Goal: Information Seeking & Learning: Learn about a topic

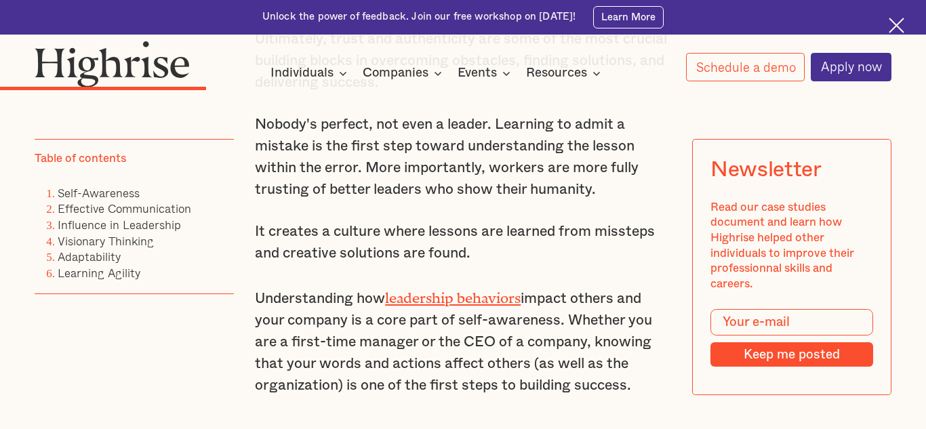
scroll to position [2052, 0]
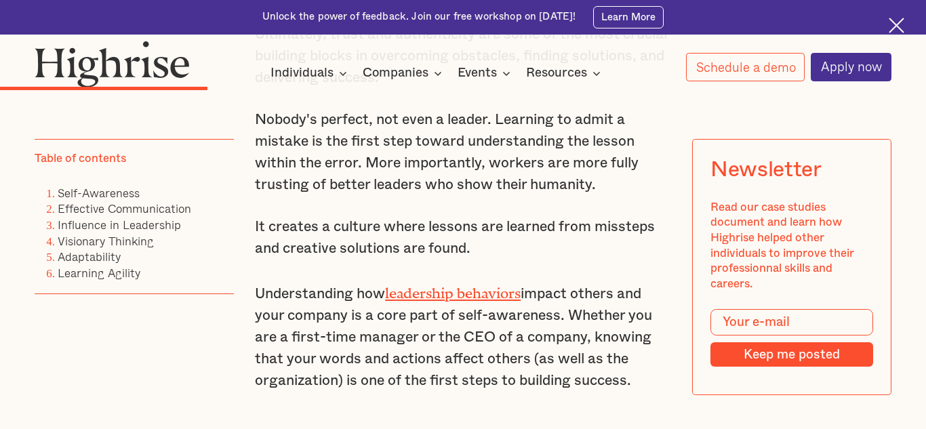
click at [423, 295] on p "Understanding how leadership behaviors impact others and your company is a core…" at bounding box center [463, 336] width 416 height 112
click at [463, 293] on link "leadership behaviors" at bounding box center [453, 289] width 136 height 9
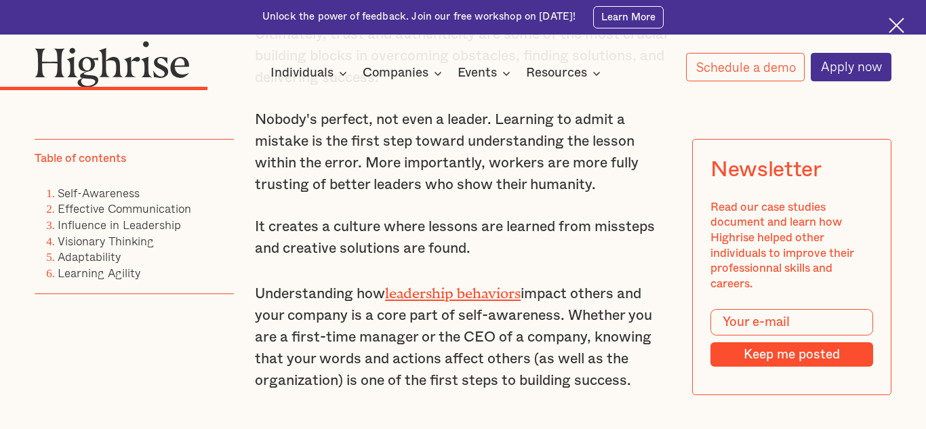
click at [482, 297] on p "Understanding how leadership behaviors impact others and your company is a core…" at bounding box center [463, 336] width 416 height 112
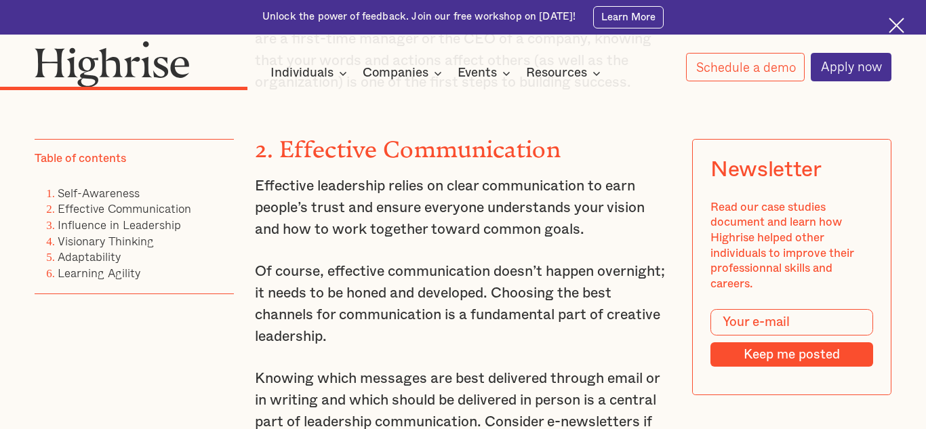
scroll to position [2361, 0]
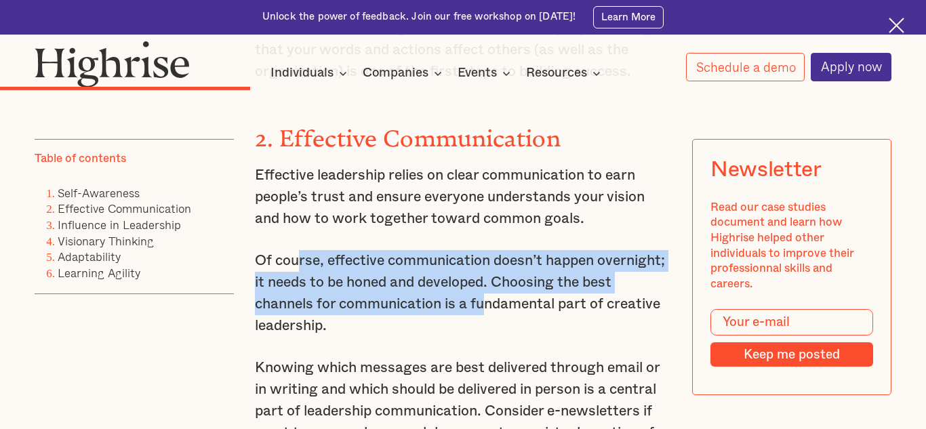
drag, startPoint x: 319, startPoint y: 262, endPoint x: 488, endPoint y: 314, distance: 176.1
click at [488, 314] on p "Of course, effective communication doesn’t happen overnight; it needs to be hon…" at bounding box center [463, 293] width 416 height 87
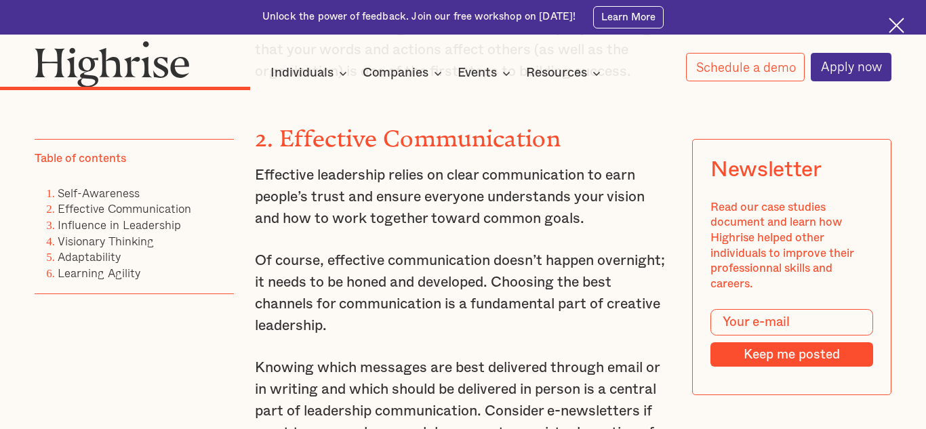
click at [477, 329] on p "Of course, effective communication doesn’t happen overnight; it needs to be hon…" at bounding box center [463, 293] width 416 height 87
drag, startPoint x: 271, startPoint y: 290, endPoint x: 561, endPoint y: 324, distance: 291.6
click at [561, 324] on p "Of course, effective communication doesn’t happen overnight; it needs to be hon…" at bounding box center [463, 293] width 416 height 87
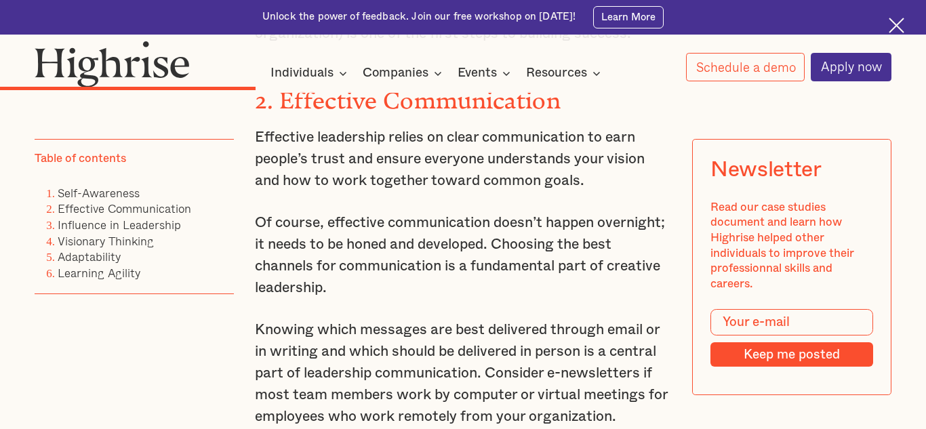
scroll to position [2400, 0]
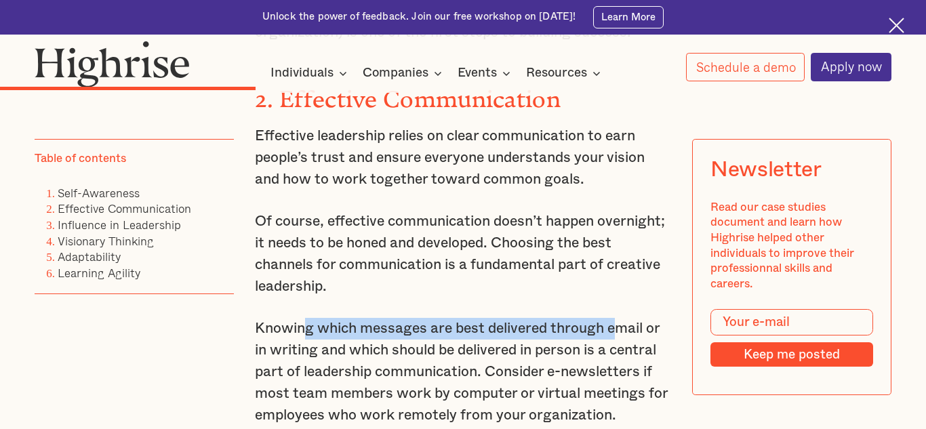
drag, startPoint x: 309, startPoint y: 327, endPoint x: 616, endPoint y: 330, distance: 306.6
click at [616, 330] on p "Knowing which messages are best delivered through email or in writing and which…" at bounding box center [463, 372] width 416 height 109
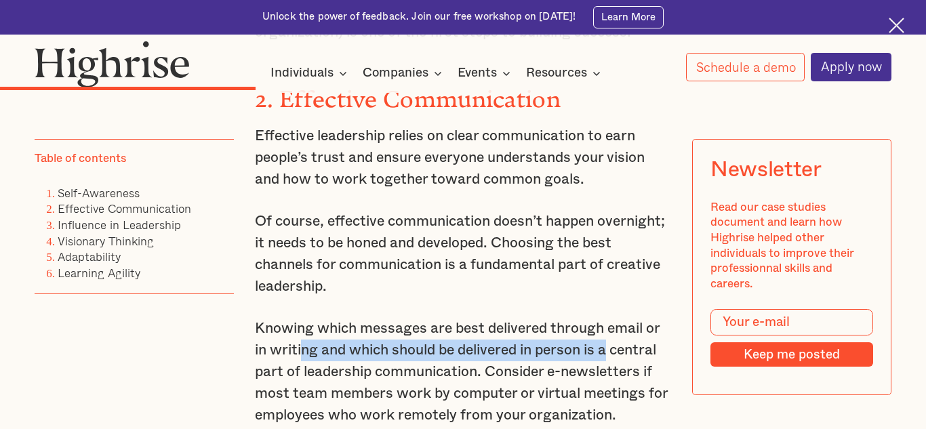
drag, startPoint x: 305, startPoint y: 351, endPoint x: 610, endPoint y: 354, distance: 305.2
click at [610, 354] on p "Knowing which messages are best delivered through email or in writing and which…" at bounding box center [463, 372] width 416 height 109
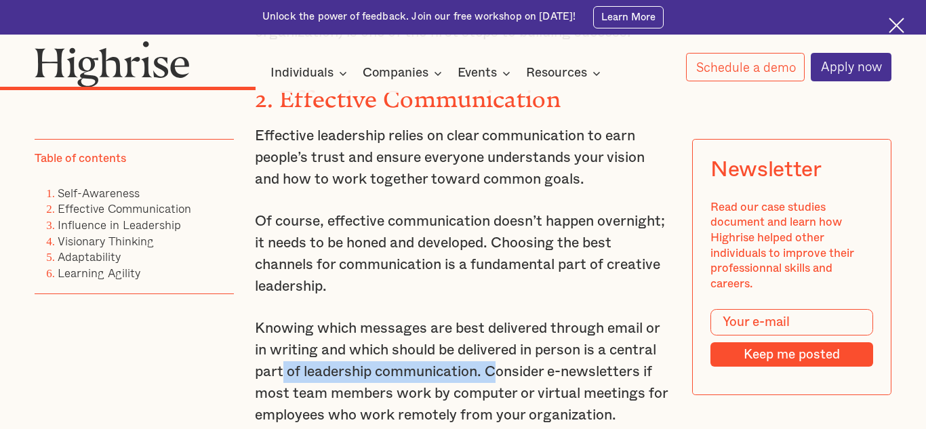
drag, startPoint x: 284, startPoint y: 369, endPoint x: 494, endPoint y: 377, distance: 209.7
click at [494, 377] on p "Knowing which messages are best delivered through email or in writing and which…" at bounding box center [463, 372] width 416 height 109
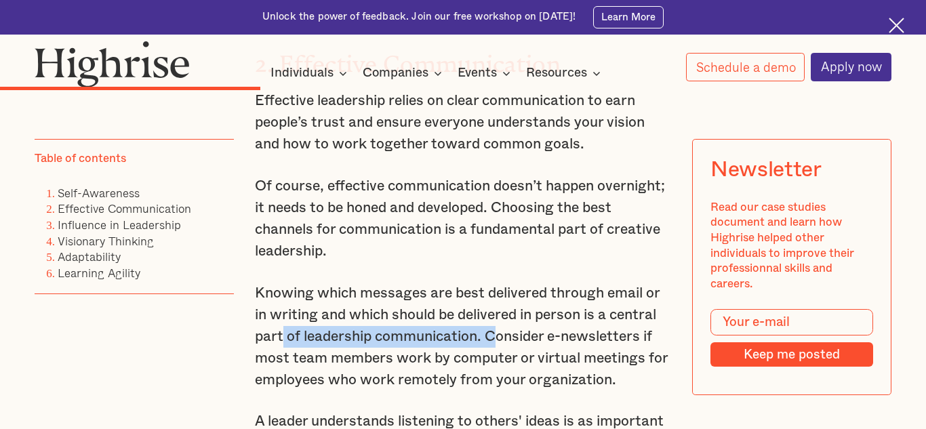
scroll to position [2438, 0]
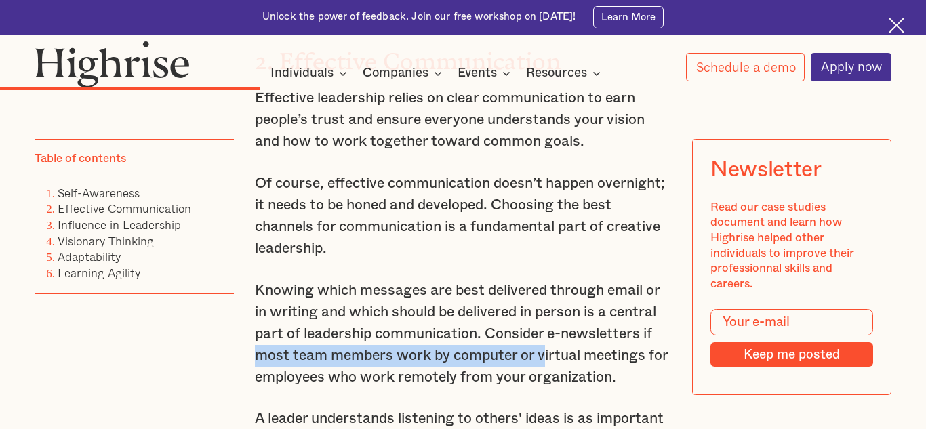
drag, startPoint x: 260, startPoint y: 359, endPoint x: 547, endPoint y: 360, distance: 286.9
click at [547, 360] on p "Knowing which messages are best delivered through email or in writing and which…" at bounding box center [463, 334] width 416 height 109
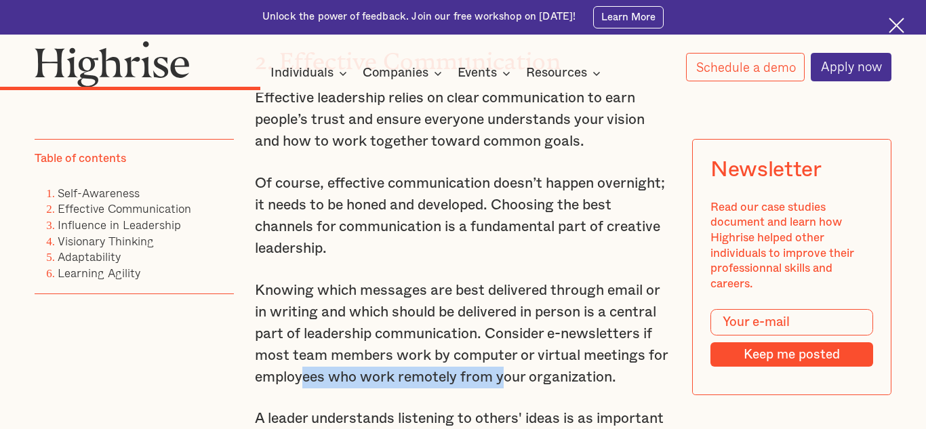
drag, startPoint x: 306, startPoint y: 378, endPoint x: 507, endPoint y: 380, distance: 200.8
click at [506, 380] on p "Knowing which messages are best delivered through email or in writing and which…" at bounding box center [463, 334] width 416 height 109
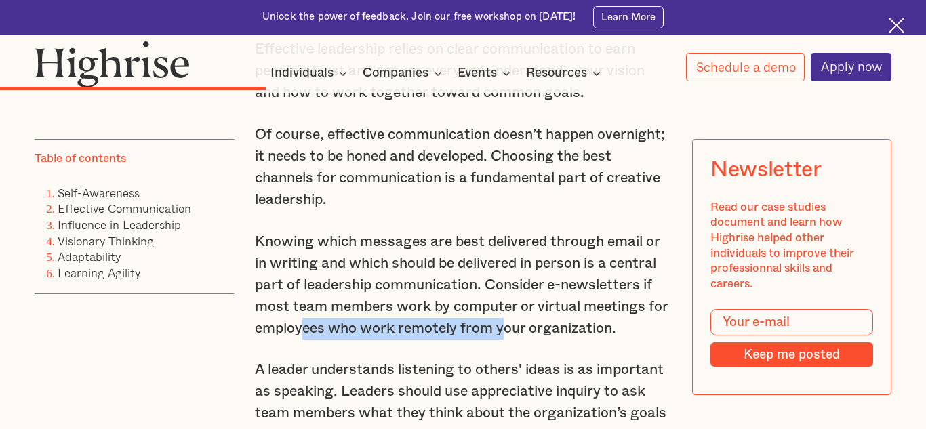
scroll to position [2489, 0]
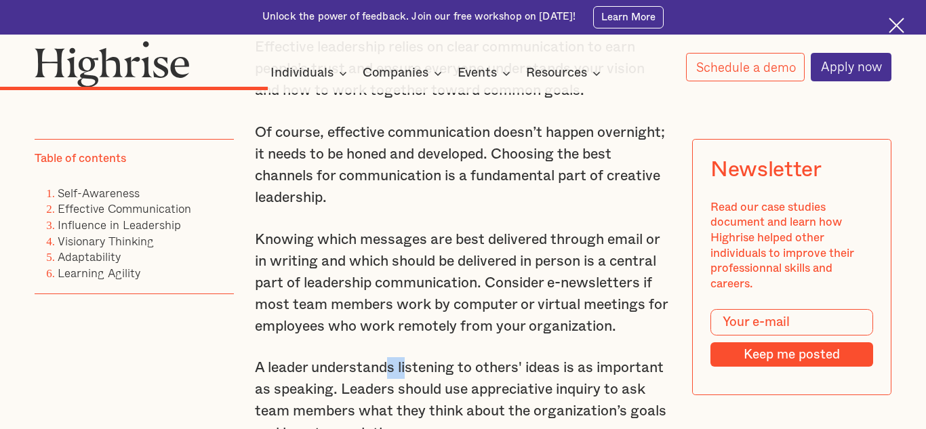
click at [408, 370] on p "A leader understands listening to others' ideas is as important as speaking. Le…" at bounding box center [463, 400] width 416 height 87
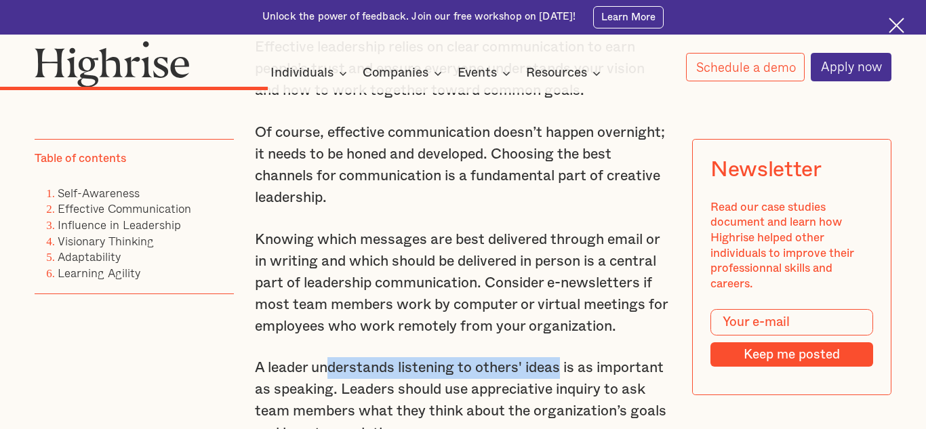
drag, startPoint x: 328, startPoint y: 371, endPoint x: 564, endPoint y: 371, distance: 236.0
click at [564, 371] on p "A leader understands listening to others' ideas is as important as speaking. Le…" at bounding box center [463, 400] width 416 height 87
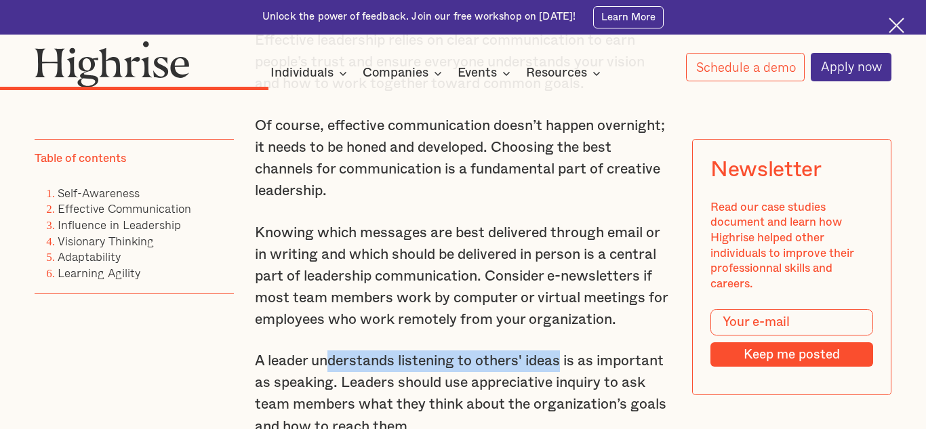
scroll to position [2503, 0]
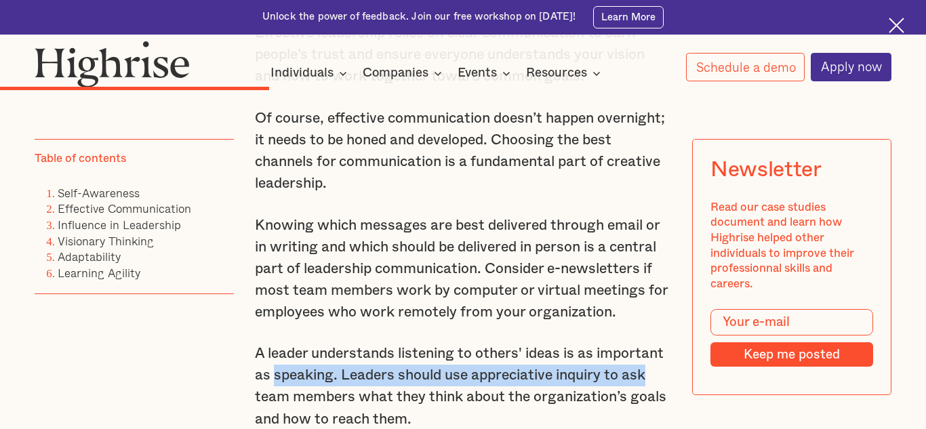
drag, startPoint x: 277, startPoint y: 373, endPoint x: 648, endPoint y: 380, distance: 371.7
click at [648, 380] on p "A leader understands listening to others' ideas is as important as speaking. Le…" at bounding box center [463, 386] width 416 height 87
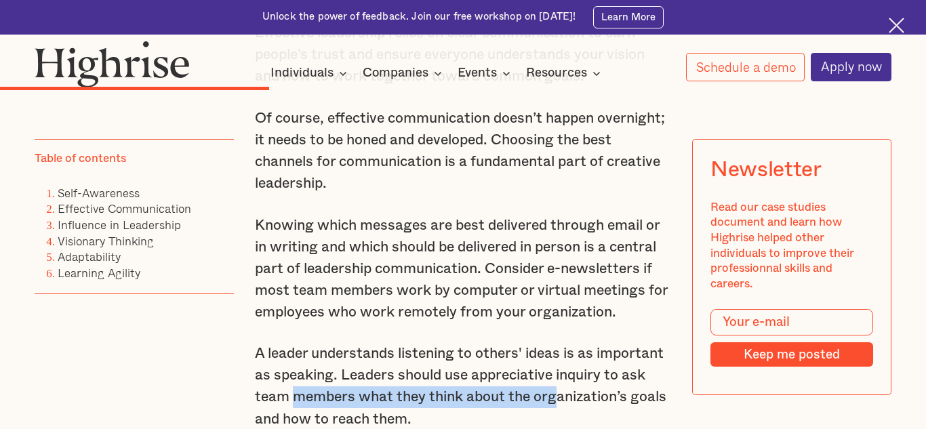
drag, startPoint x: 314, startPoint y: 399, endPoint x: 553, endPoint y: 399, distance: 239.4
click at [553, 399] on p "A leader understands listening to others' ideas is as important as speaking. Le…" at bounding box center [463, 386] width 416 height 87
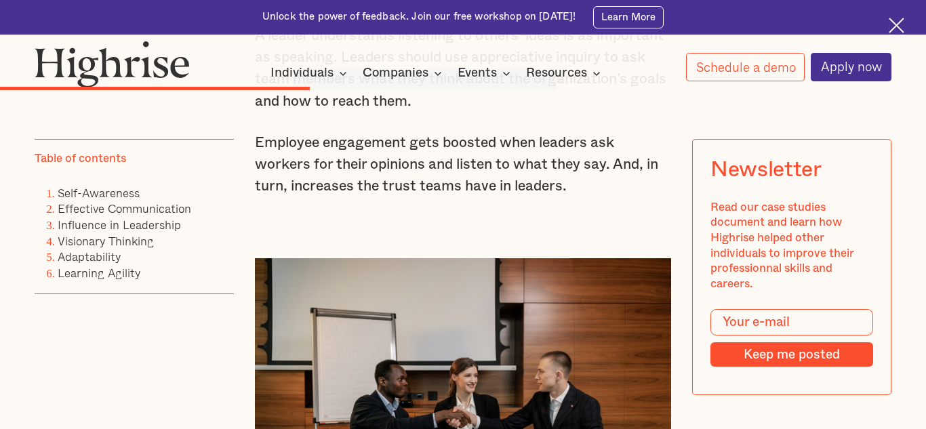
scroll to position [2828, 0]
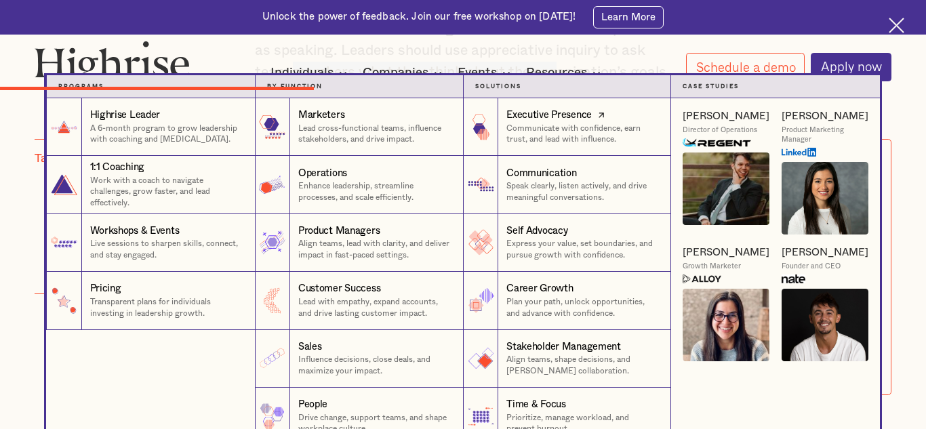
click at [548, 144] on p "Communicate with confidence, earn trust, and lead with influence." at bounding box center [583, 134] width 153 height 22
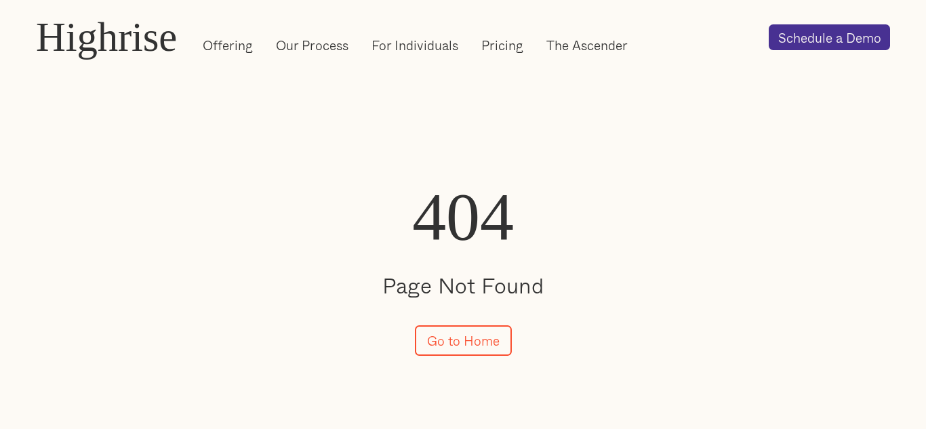
click at [443, 357] on div "404 Page Not Found Go to Home" at bounding box center [463, 272] width 926 height 387
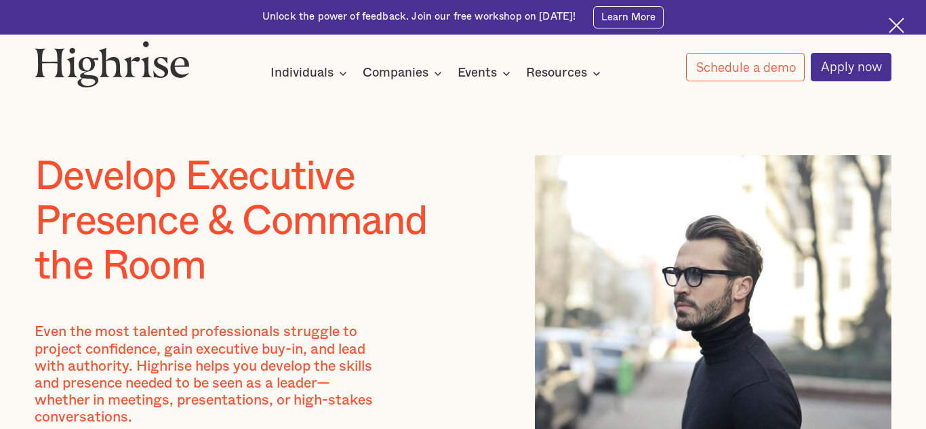
scroll to position [7, 0]
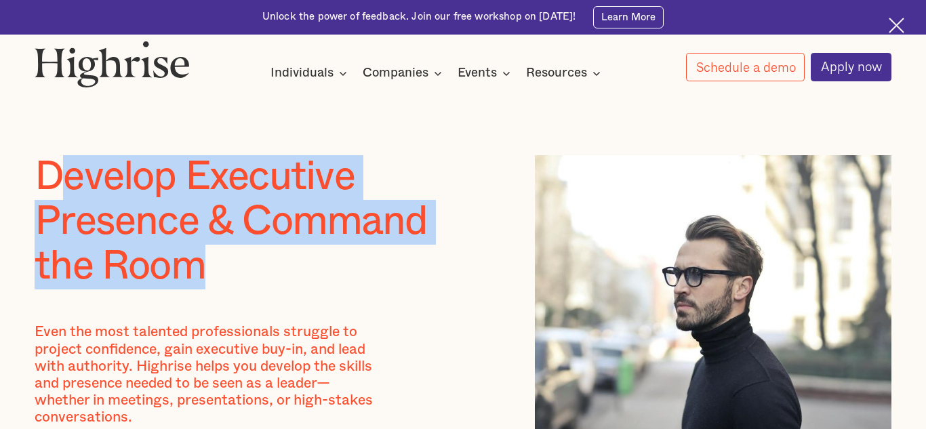
drag, startPoint x: 52, startPoint y: 176, endPoint x: 275, endPoint y: 258, distance: 237.8
click at [275, 258] on h1 "Develop Executive Presence & Command the Room" at bounding box center [262, 222] width 454 height 134
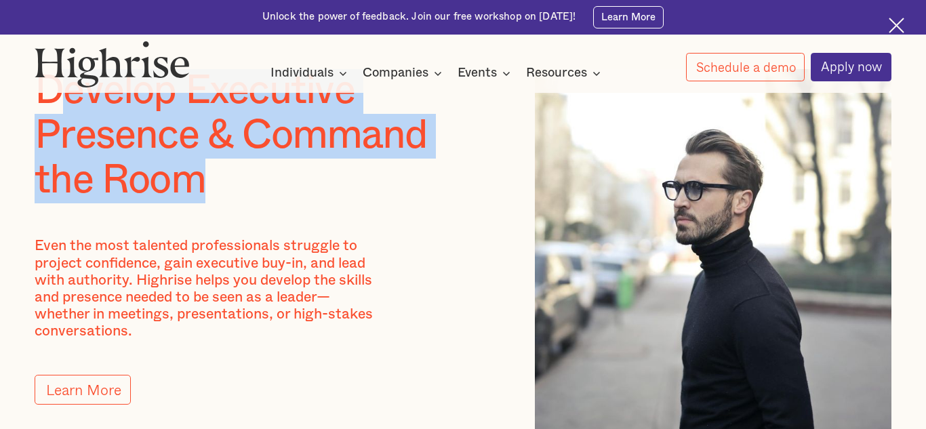
scroll to position [125, 0]
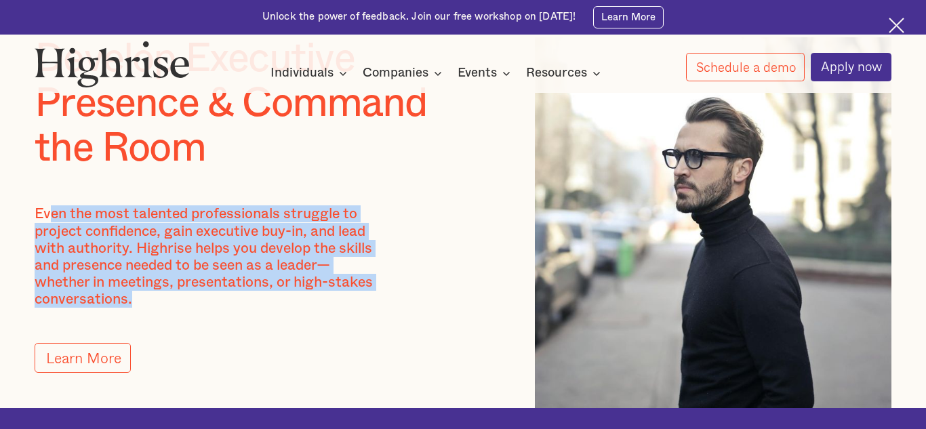
drag, startPoint x: 54, startPoint y: 216, endPoint x: 317, endPoint y: 324, distance: 284.4
click at [317, 321] on div "Develop Executive Presence & Command the Room Even the most talented profession…" at bounding box center [262, 222] width 454 height 371
click at [317, 324] on div at bounding box center [262, 325] width 454 height 35
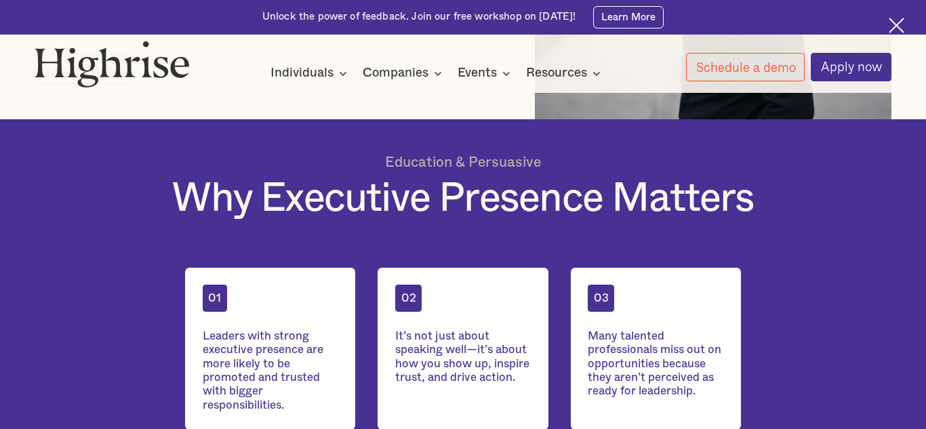
scroll to position [565, 0]
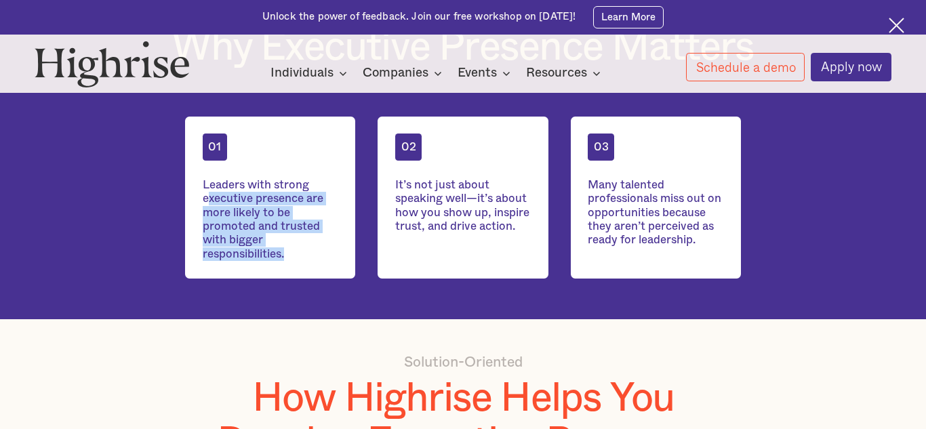
drag, startPoint x: 208, startPoint y: 201, endPoint x: 296, endPoint y: 253, distance: 102.1
click at [296, 253] on div "Leaders with strong executive presence are more likely to be promoted and trust…" at bounding box center [271, 219] width 136 height 83
click at [296, 255] on div "Leaders with strong executive presence are more likely to be promoted and trust…" at bounding box center [271, 219] width 136 height 83
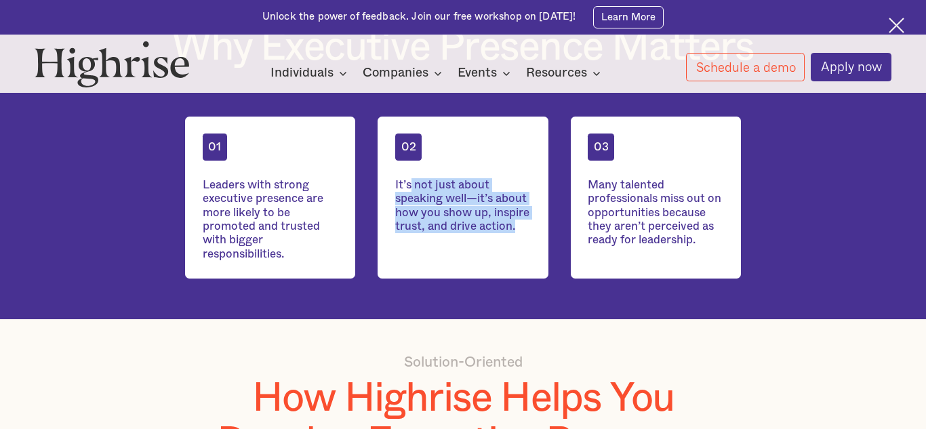
drag, startPoint x: 410, startPoint y: 180, endPoint x: 532, endPoint y: 231, distance: 132.3
click at [532, 231] on div "02 It’s not just about speaking well—it’s about how you show up, inspire trust,…" at bounding box center [463, 198] width 170 height 163
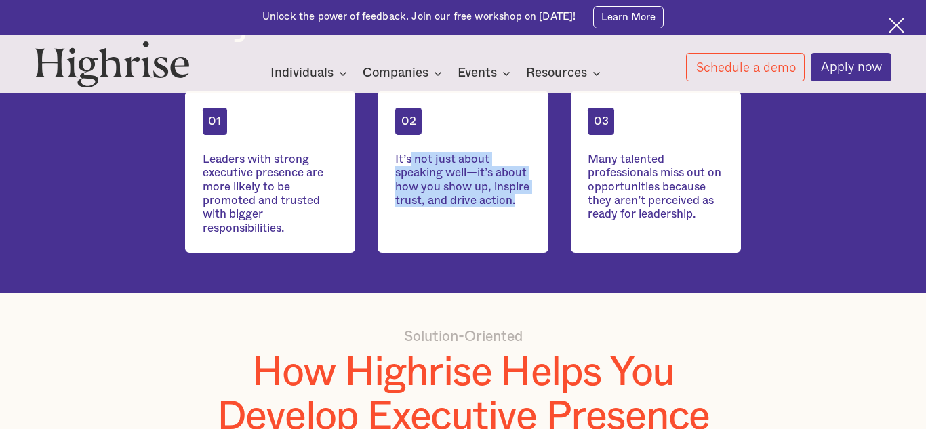
scroll to position [595, 0]
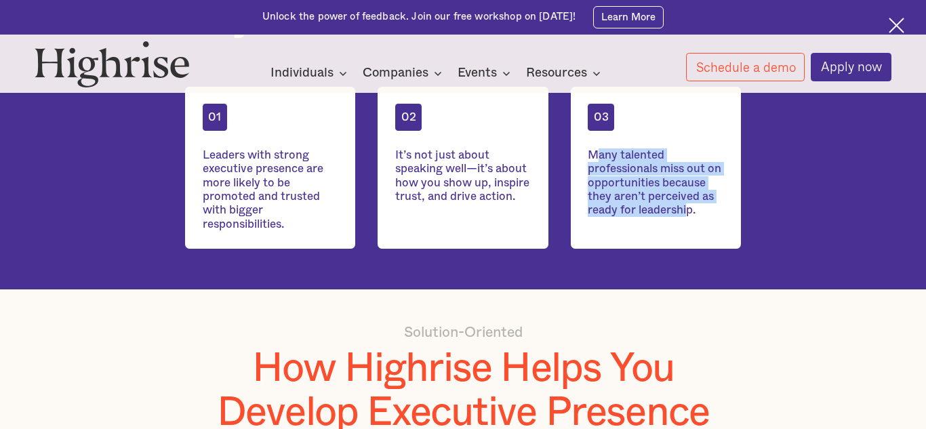
drag, startPoint x: 600, startPoint y: 152, endPoint x: 692, endPoint y: 246, distance: 131.4
click at [693, 241] on div "03 Many talented professionals miss out on opportunities because they aren’t pe…" at bounding box center [656, 168] width 170 height 163
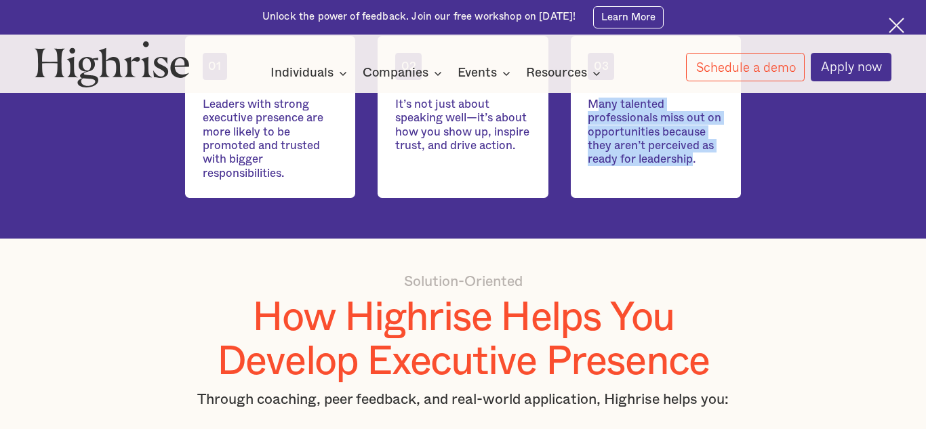
scroll to position [655, 0]
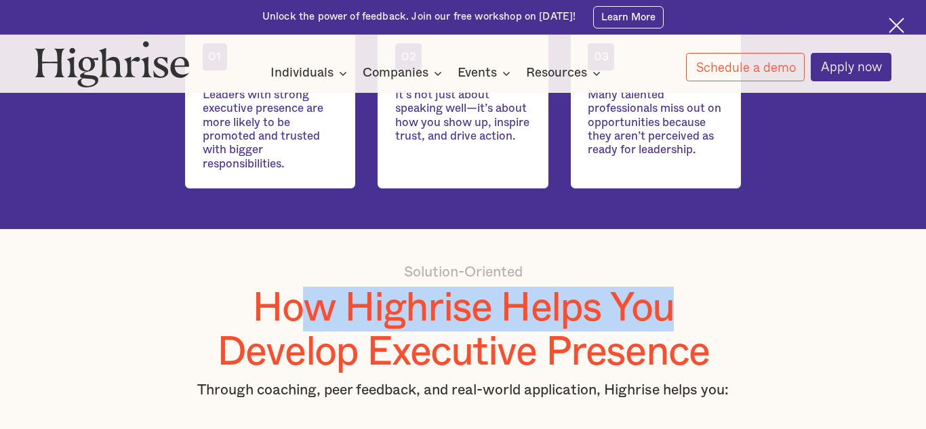
drag, startPoint x: 296, startPoint y: 311, endPoint x: 686, endPoint y: 316, distance: 390.0
click at [686, 316] on h1 "How Highrise Helps You Develop Executive Presence" at bounding box center [463, 331] width 556 height 89
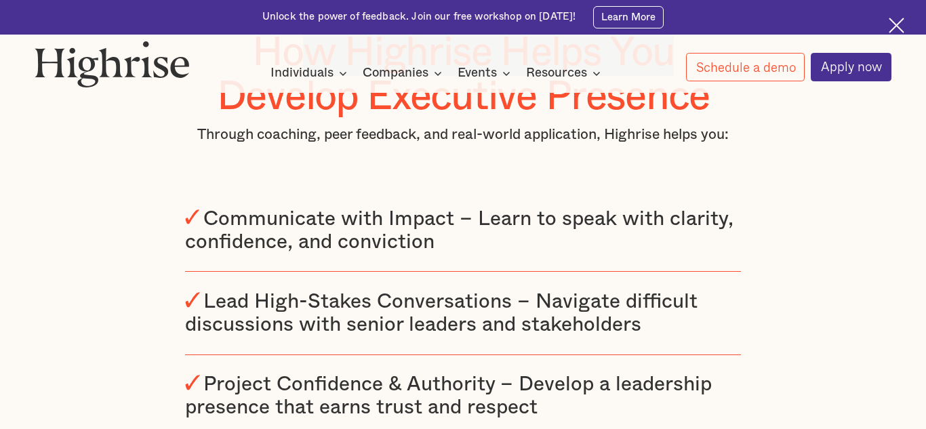
scroll to position [931, 0]
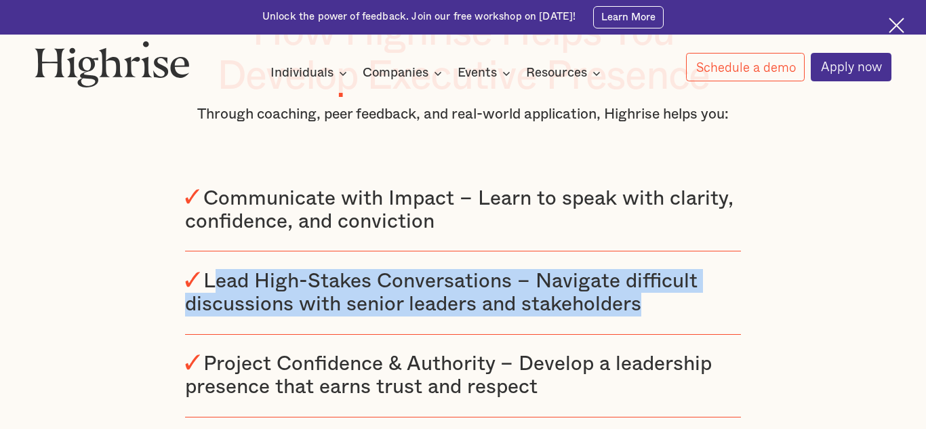
drag, startPoint x: 214, startPoint y: 275, endPoint x: 665, endPoint y: 312, distance: 451.8
click at [665, 312] on div "Lead High-Stakes Conversations – Navigate difficult discussions with senior lea…" at bounding box center [463, 292] width 556 height 47
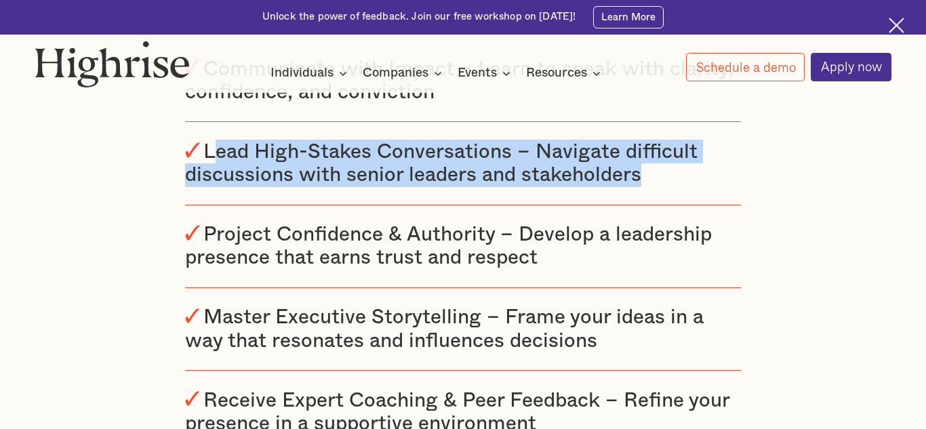
scroll to position [1064, 0]
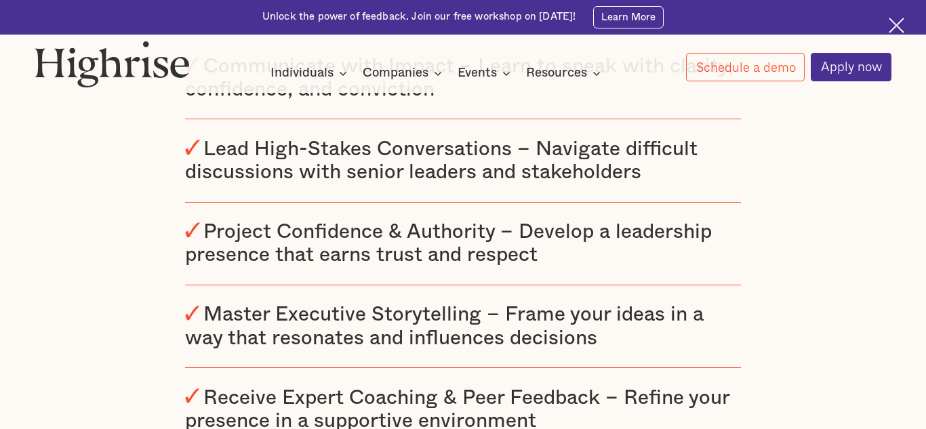
click at [242, 244] on div "Project Confidence & Authority – Develop a leadership presence that earns trust…" at bounding box center [448, 244] width 527 height 44
click at [226, 234] on div "Project Confidence & Authority – Develop a leadership presence that earns trust…" at bounding box center [448, 244] width 527 height 44
click at [372, 235] on div "Project Confidence & Authority – Develop a leadership presence that earns trust…" at bounding box center [448, 244] width 527 height 44
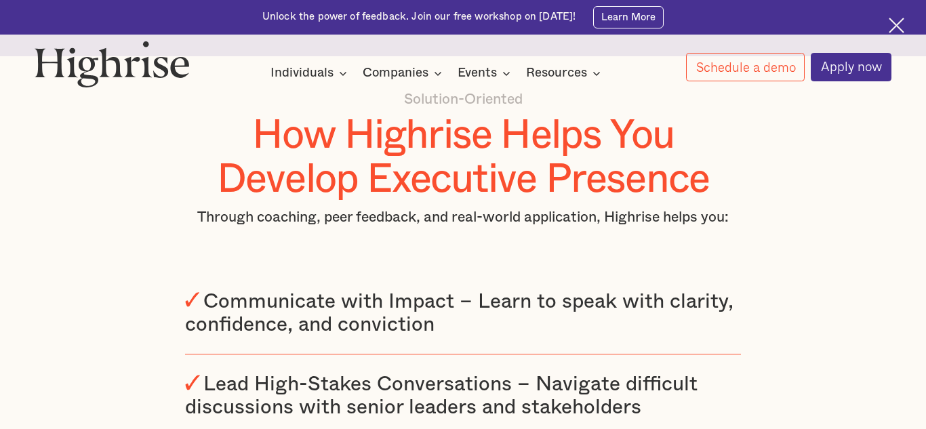
scroll to position [813, 0]
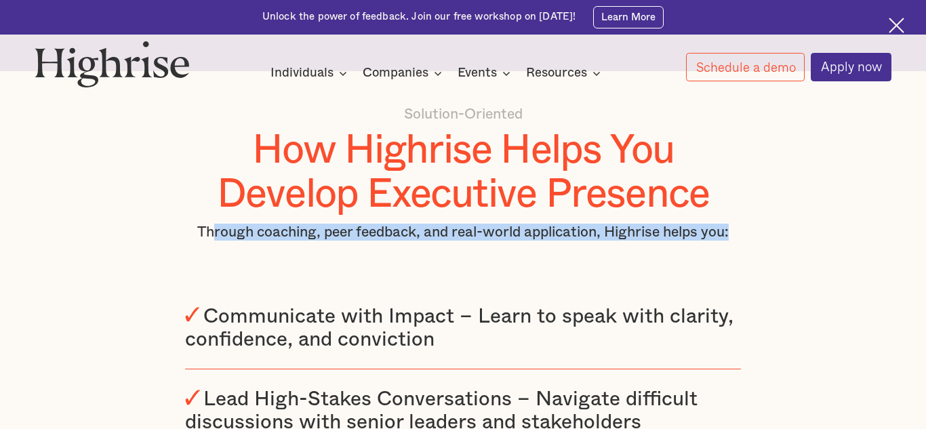
drag, startPoint x: 211, startPoint y: 233, endPoint x: 772, endPoint y: 243, distance: 561.0
click at [772, 243] on div "Solution-Oriented How Highrise Helps You Develop Executive Presence Through coa…" at bounding box center [463, 395] width 926 height 578
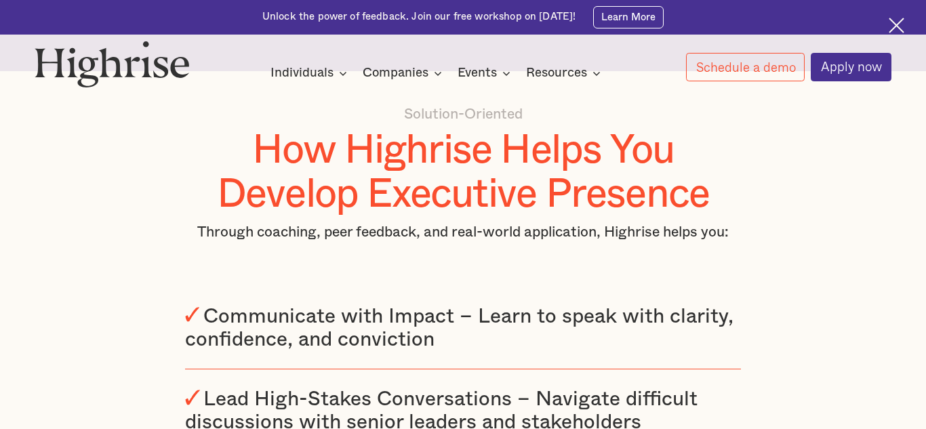
click at [518, 285] on div "Solution-Oriented How Highrise Helps You Develop Executive Presence Through coa…" at bounding box center [463, 395] width 556 height 578
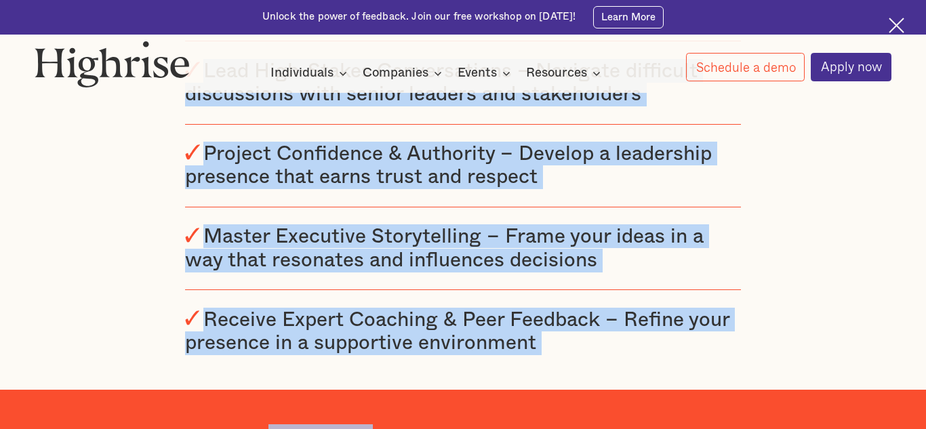
scroll to position [1149, 0]
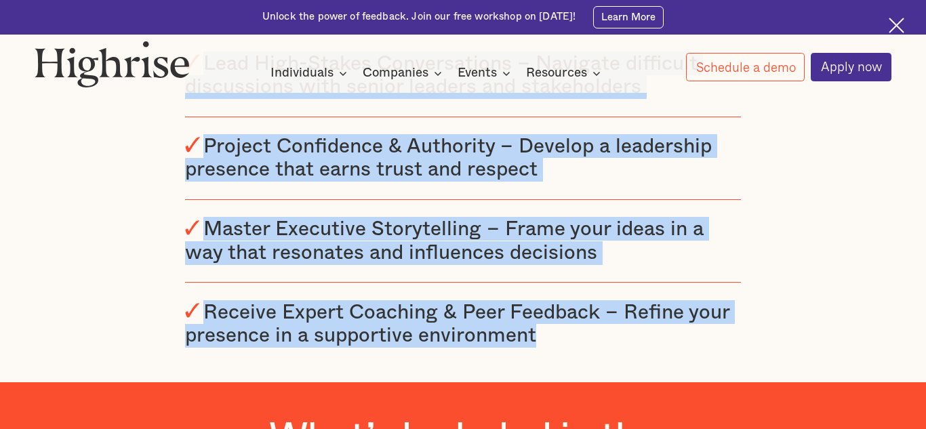
drag, startPoint x: 180, startPoint y: 300, endPoint x: 573, endPoint y: 354, distance: 397.0
click at [573, 354] on section "Solution-Oriented How Highrise Helps You Develop Executive Presence Through coa…" at bounding box center [463, 58] width 926 height 647
copy div "Communicate with Impact – Learn to speak with clarity, confidence, and convicti…"
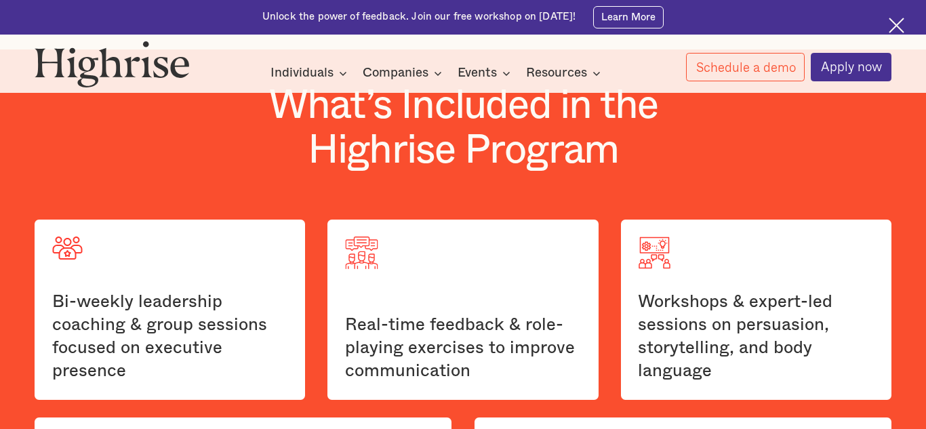
scroll to position [1483, 0]
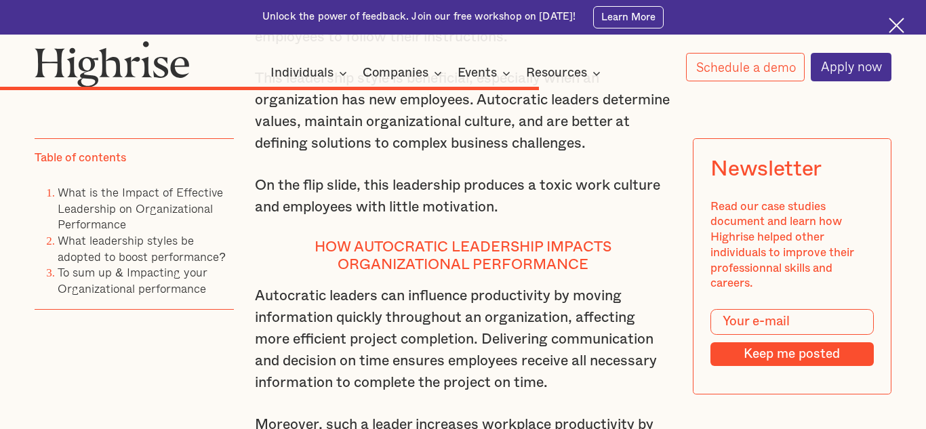
scroll to position [5864, 0]
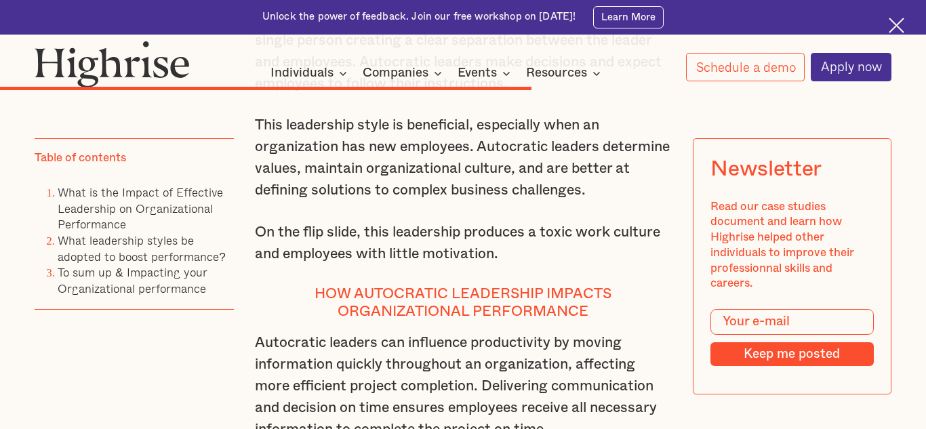
drag, startPoint x: 294, startPoint y: 303, endPoint x: 526, endPoint y: 370, distance: 242.0
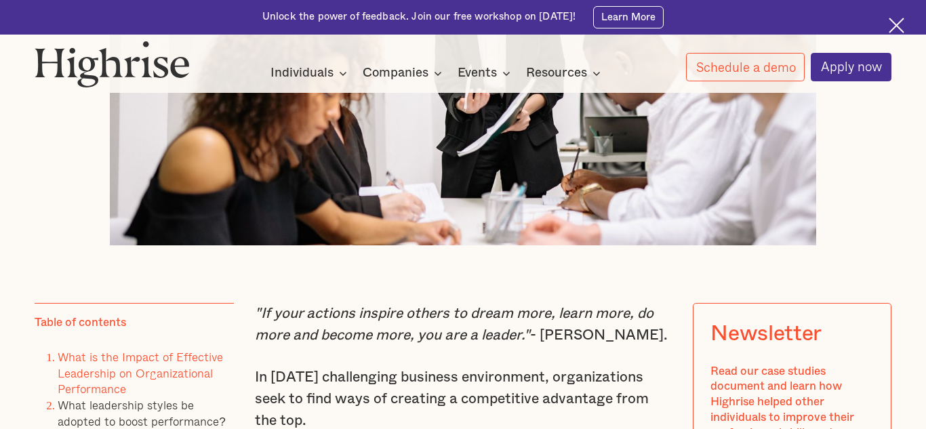
scroll to position [670, 0]
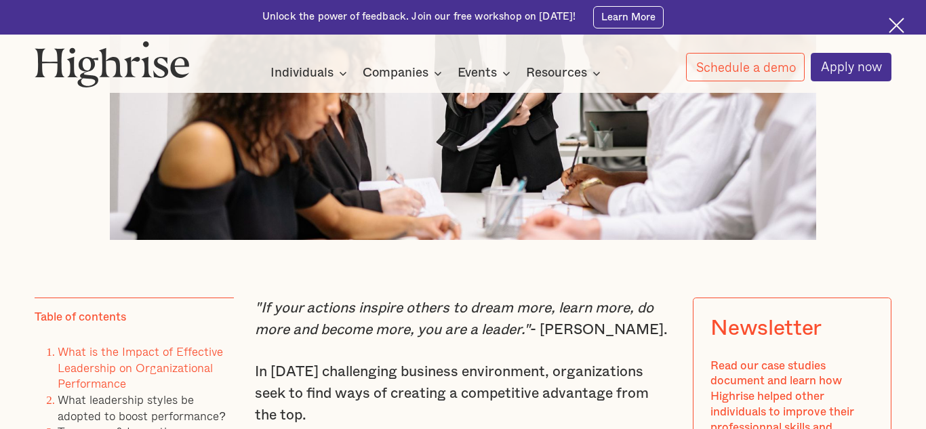
click at [130, 363] on link "What is the Impact of Effective Leadership on Organizational Performance" at bounding box center [140, 368] width 165 height 50
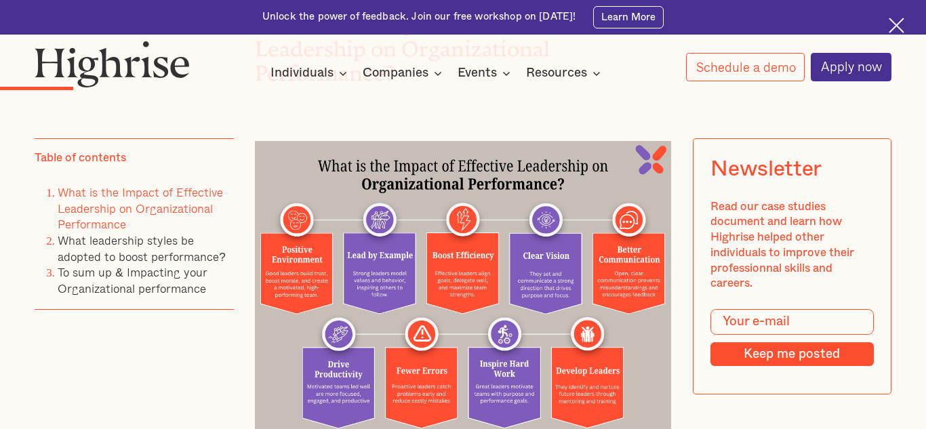
scroll to position [1601, 0]
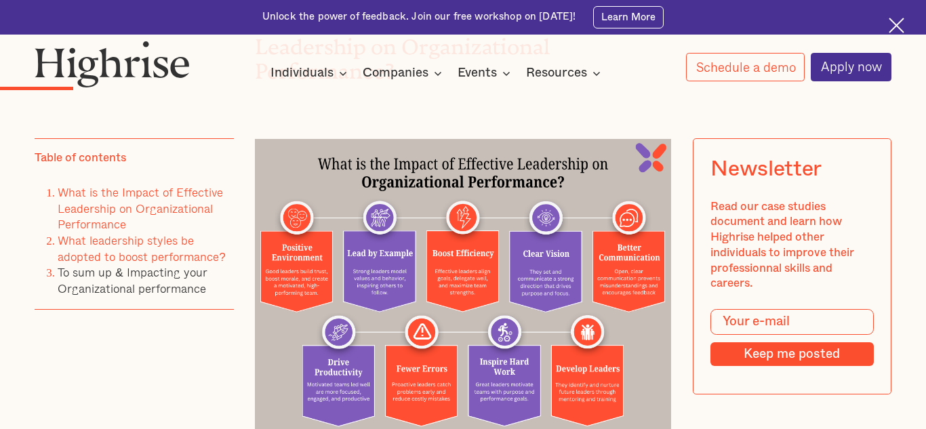
click at [83, 254] on link "What leadership styles be adopted to boost performance?" at bounding box center [142, 249] width 168 height 35
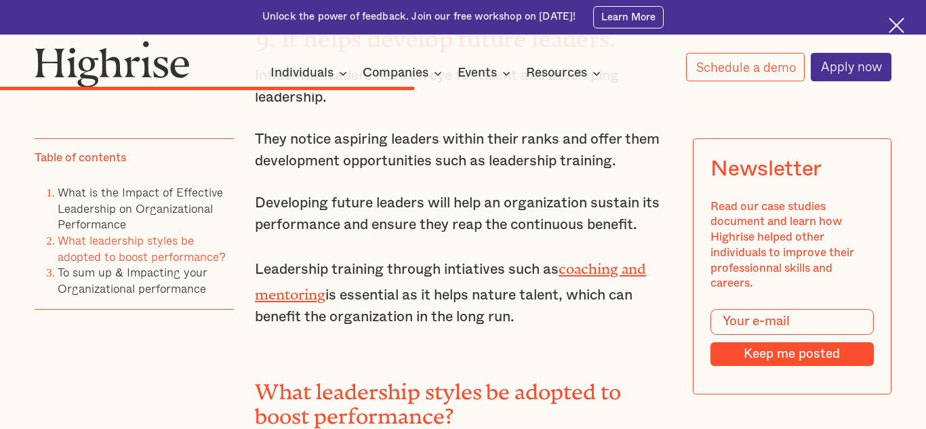
scroll to position [5050, 0]
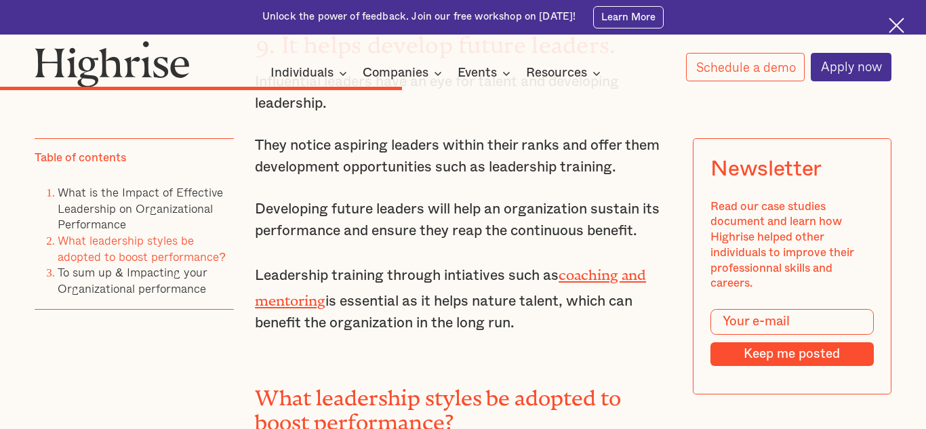
drag, startPoint x: 555, startPoint y: 324, endPoint x: 254, endPoint y: 152, distance: 346.9
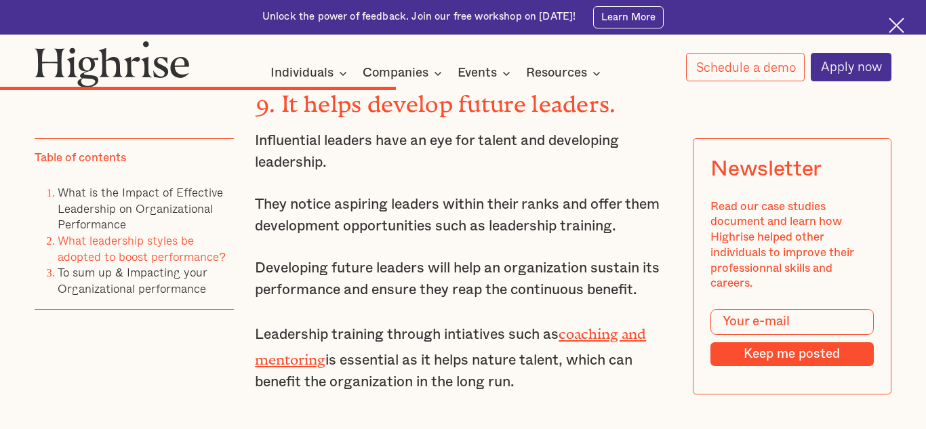
scroll to position [4981, 0]
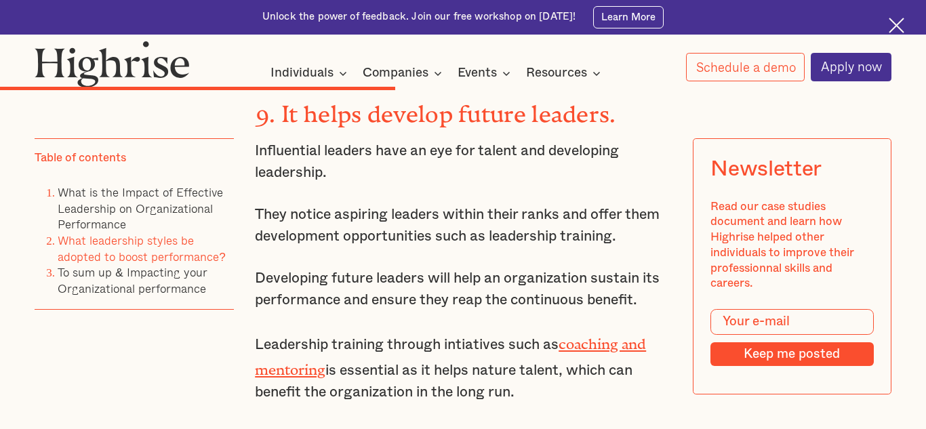
click at [351, 181] on p "Influential leaders have an eye for talent and developing leadership." at bounding box center [463, 161] width 416 height 43
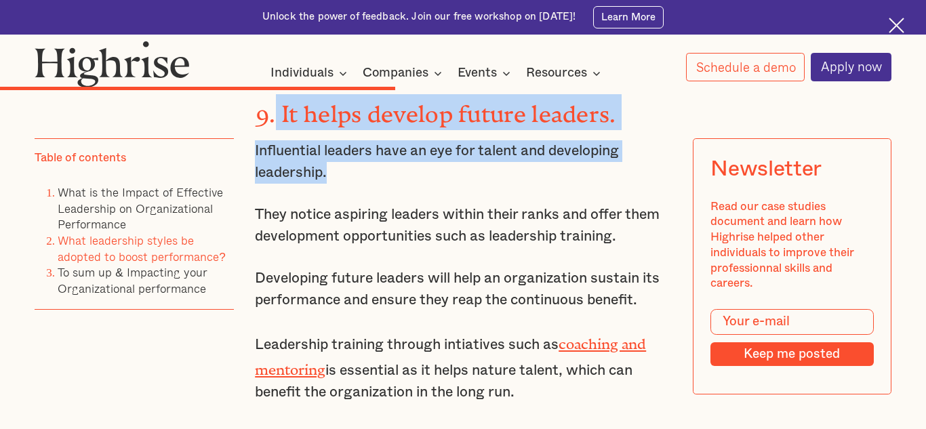
drag, startPoint x: 330, startPoint y: 180, endPoint x: 276, endPoint y: 123, distance: 78.2
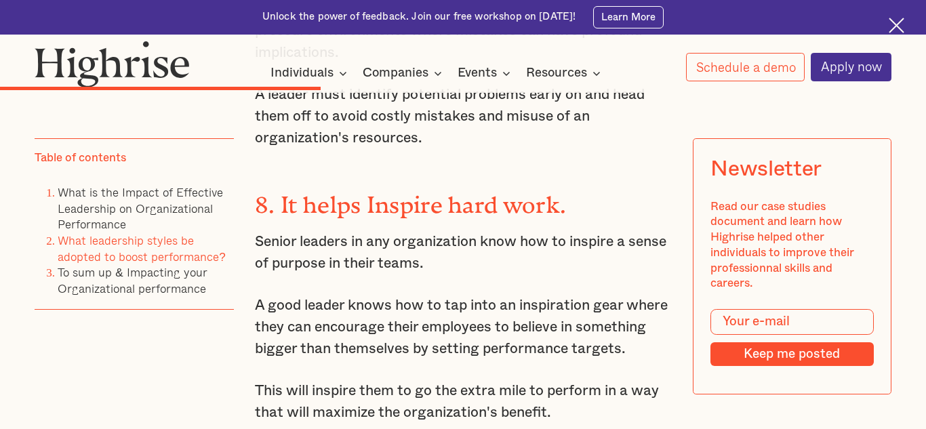
scroll to position [4218, 0]
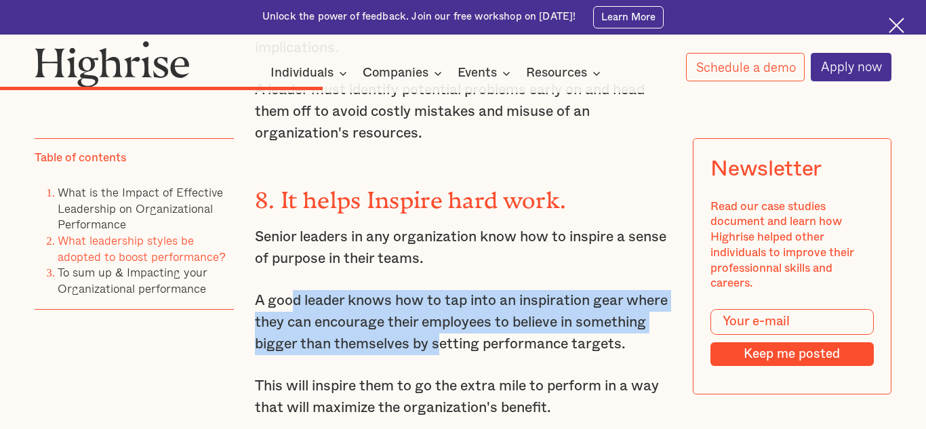
drag, startPoint x: 292, startPoint y: 304, endPoint x: 440, endPoint y: 353, distance: 155.9
click at [440, 353] on p "A good leader knows how to tap into an inspiration gear where they can encourag…" at bounding box center [463, 322] width 416 height 65
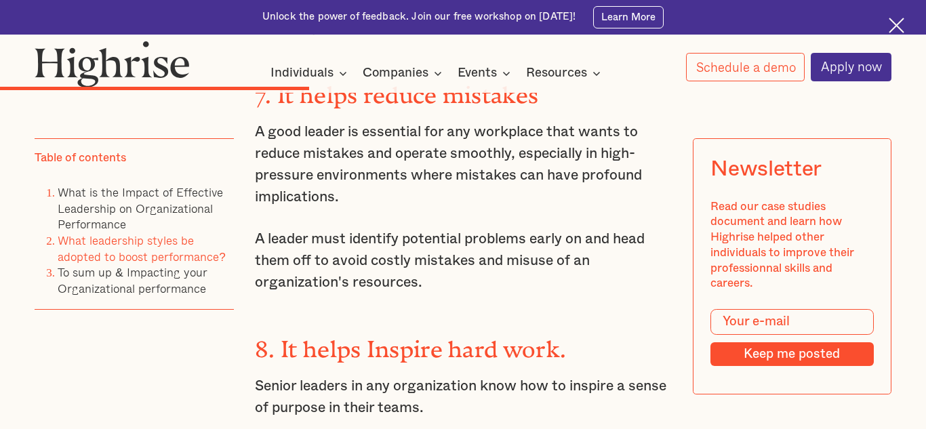
scroll to position [4068, 0]
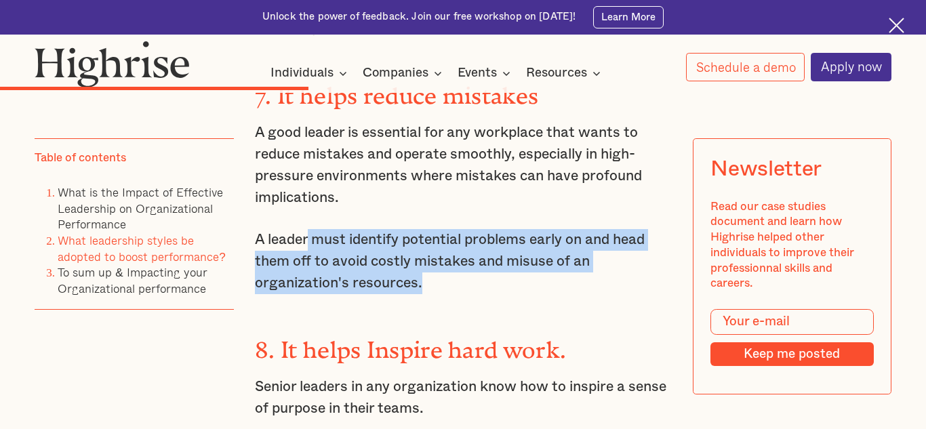
drag, startPoint x: 310, startPoint y: 252, endPoint x: 431, endPoint y: 293, distance: 128.3
click at [431, 293] on p "A leader must identify potential problems early on and head them off to avoid c…" at bounding box center [463, 261] width 416 height 65
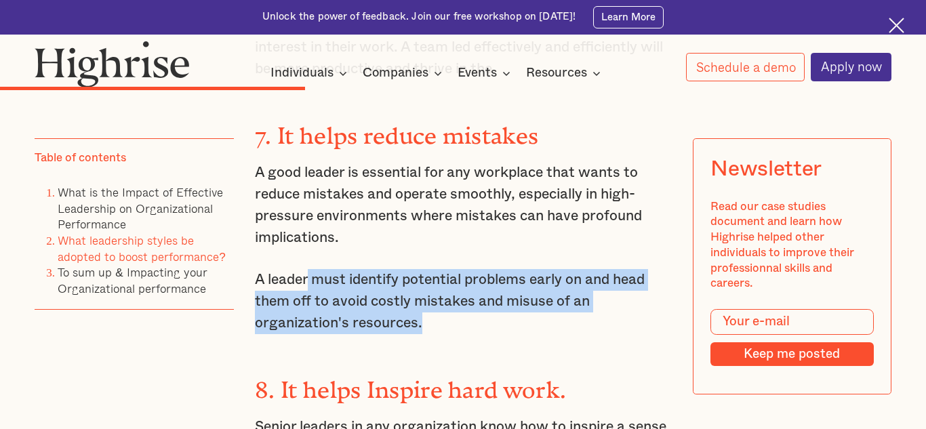
scroll to position [4027, 0]
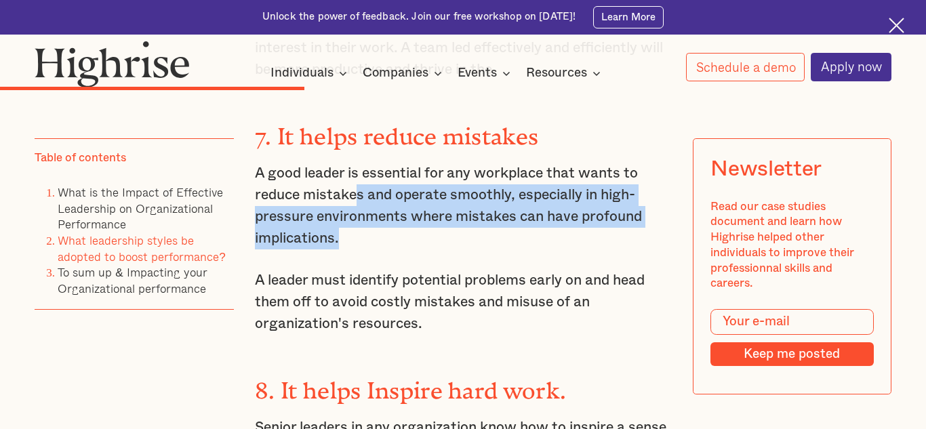
drag, startPoint x: 355, startPoint y: 204, endPoint x: 381, endPoint y: 241, distance: 45.3
click at [381, 241] on p "A good leader is essential for any workplace that wants to reduce mistakes and …" at bounding box center [463, 206] width 416 height 87
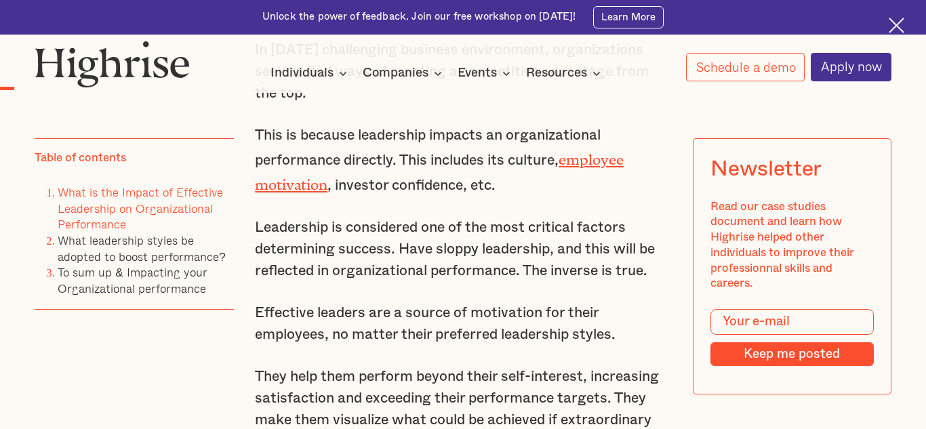
scroll to position [1011, 0]
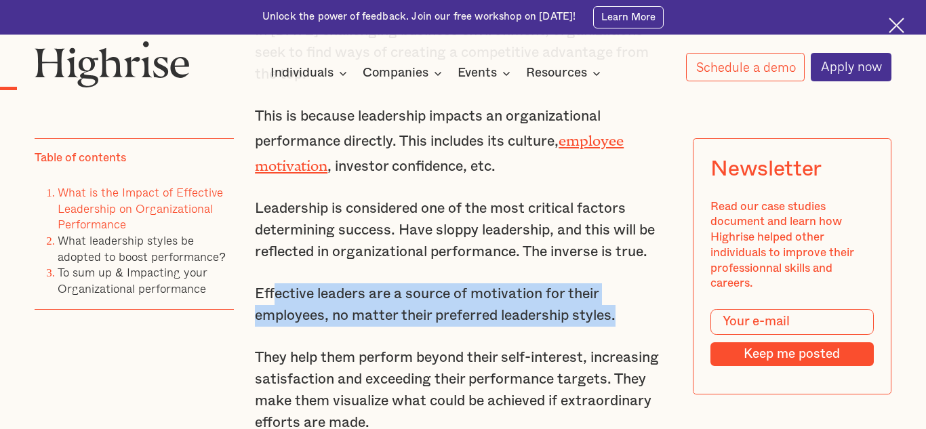
drag, startPoint x: 300, startPoint y: 318, endPoint x: 633, endPoint y: 338, distance: 334.3
click at [633, 327] on p "Effective leaders are a source of motivation for their employees, no matter the…" at bounding box center [463, 305] width 416 height 43
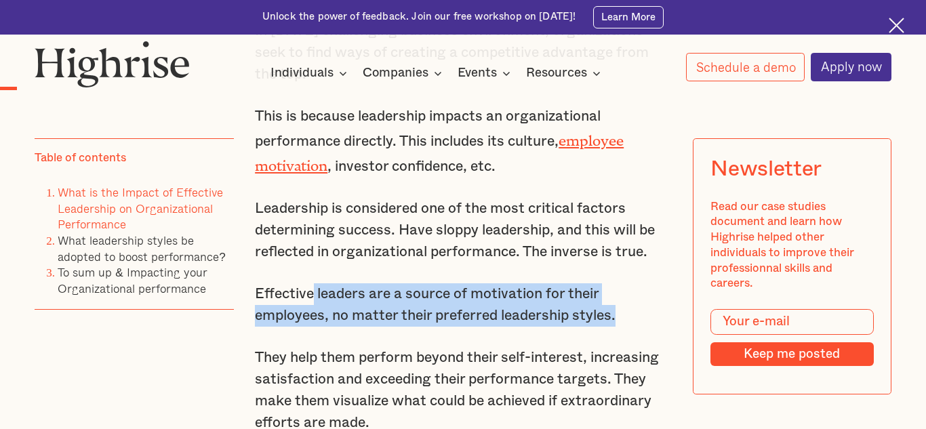
drag, startPoint x: 314, startPoint y: 319, endPoint x: 629, endPoint y: 345, distance: 316.4
click at [623, 327] on p "Effective leaders are a source of motivation for their employees, no matter the…" at bounding box center [463, 305] width 416 height 43
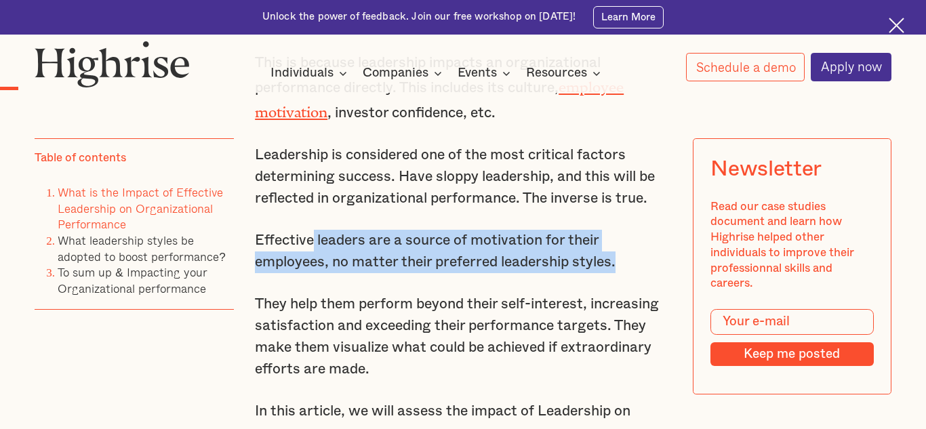
scroll to position [1071, 0]
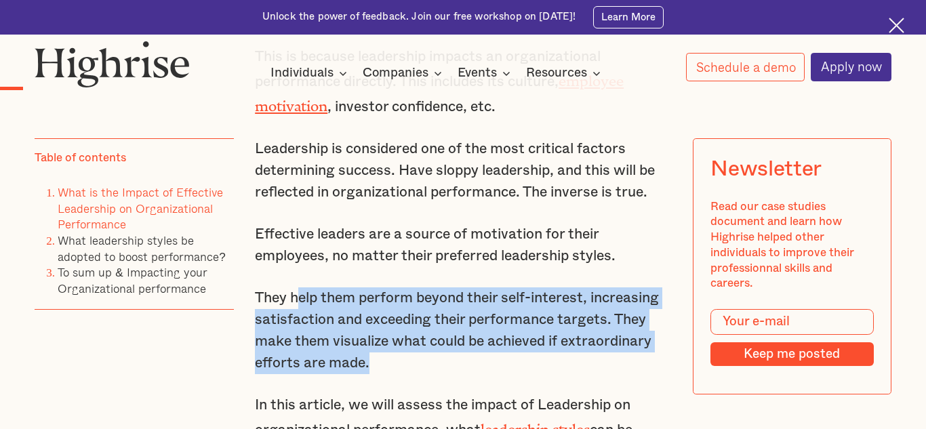
drag, startPoint x: 296, startPoint y: 324, endPoint x: 427, endPoint y: 388, distance: 145.9
click at [427, 374] on p "They help them perform beyond their self-interest, increasing satisfaction and …" at bounding box center [463, 331] width 416 height 87
click at [311, 344] on p "They help them perform beyond their self-interest, increasing satisfaction and …" at bounding box center [463, 331] width 416 height 87
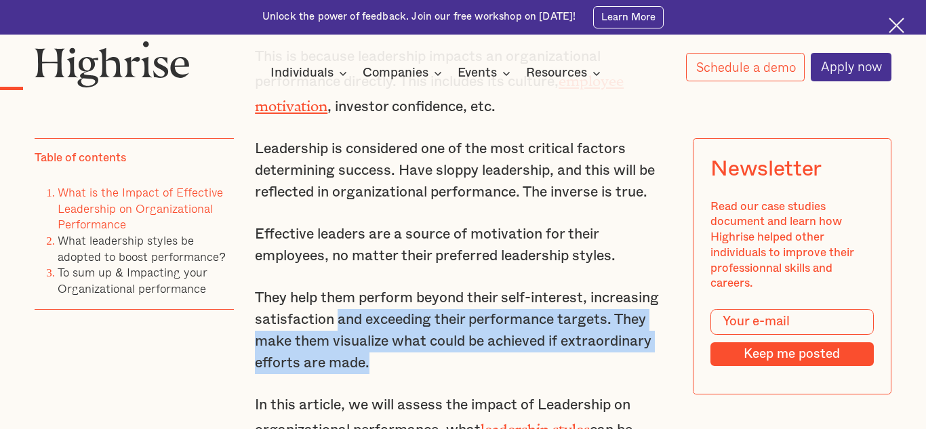
drag, startPoint x: 336, startPoint y: 343, endPoint x: 385, endPoint y: 389, distance: 66.2
click at [385, 374] on p "They help them perform beyond their self-interest, increasing satisfaction and …" at bounding box center [463, 331] width 416 height 87
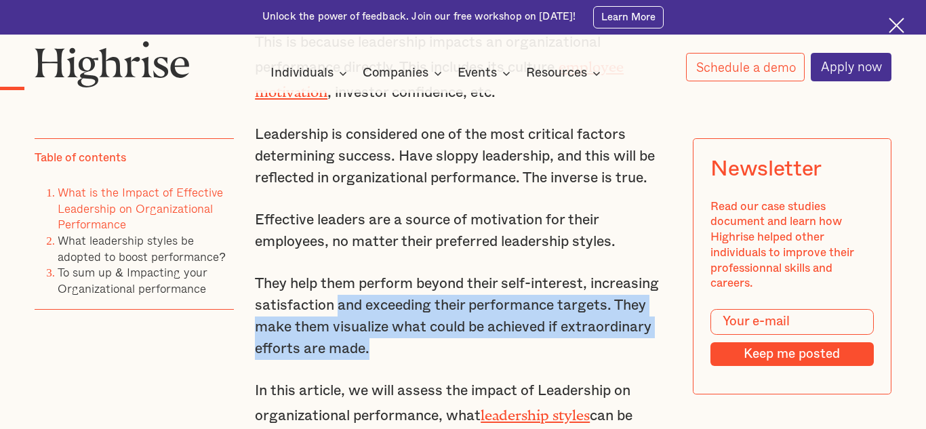
click at [322, 357] on p "They help them perform beyond their self-interest, increasing satisfaction and …" at bounding box center [463, 316] width 416 height 87
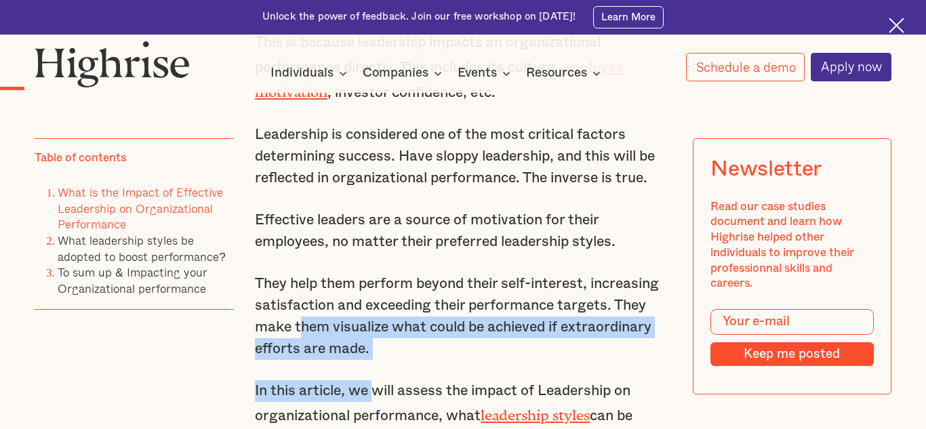
drag, startPoint x: 300, startPoint y: 340, endPoint x: 372, endPoint y: 385, distance: 84.5
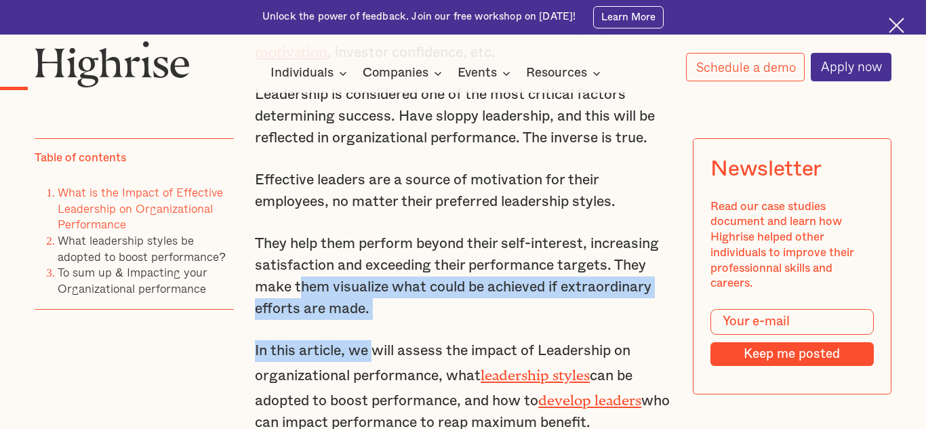
scroll to position [1133, 0]
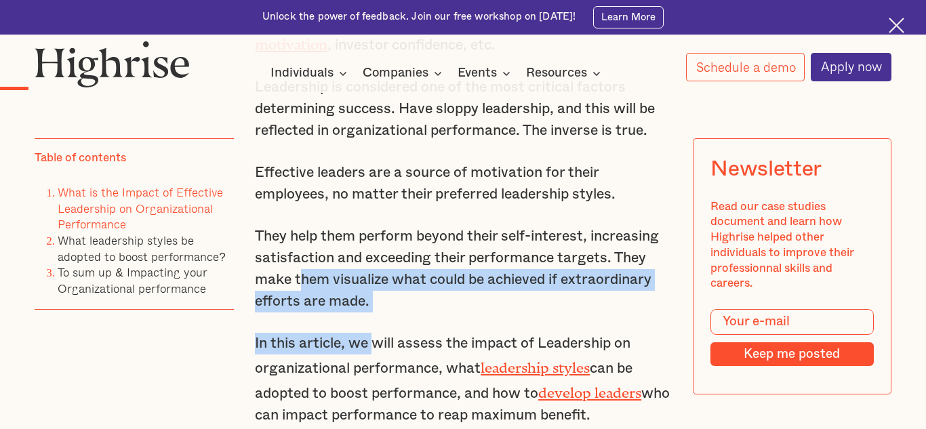
click at [316, 374] on p "In this article, we will assess the impact of Leadership on organizational perf…" at bounding box center [463, 380] width 416 height 94
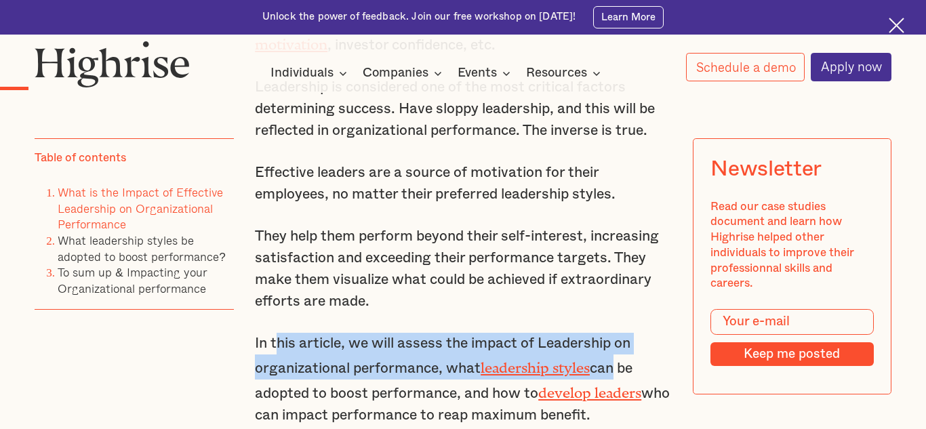
drag, startPoint x: 280, startPoint y: 362, endPoint x: 623, endPoint y: 399, distance: 344.5
click at [619, 399] on p "In this article, we will assess the impact of Leadership on organizational perf…" at bounding box center [463, 380] width 416 height 94
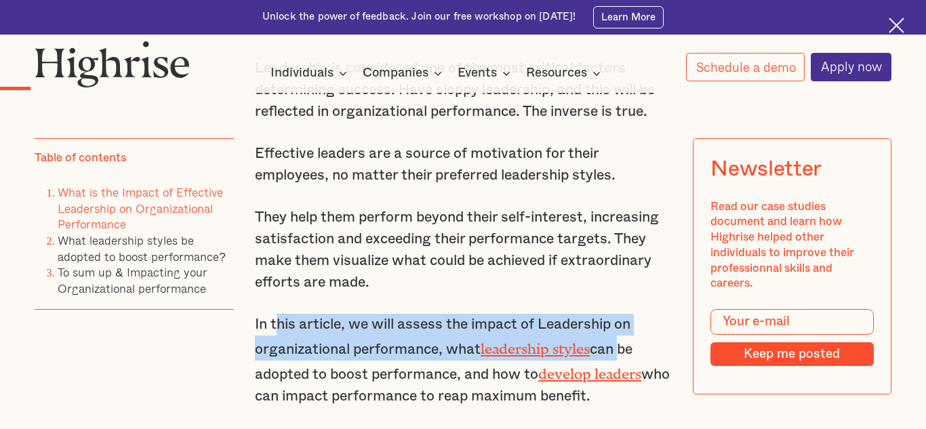
scroll to position [1154, 0]
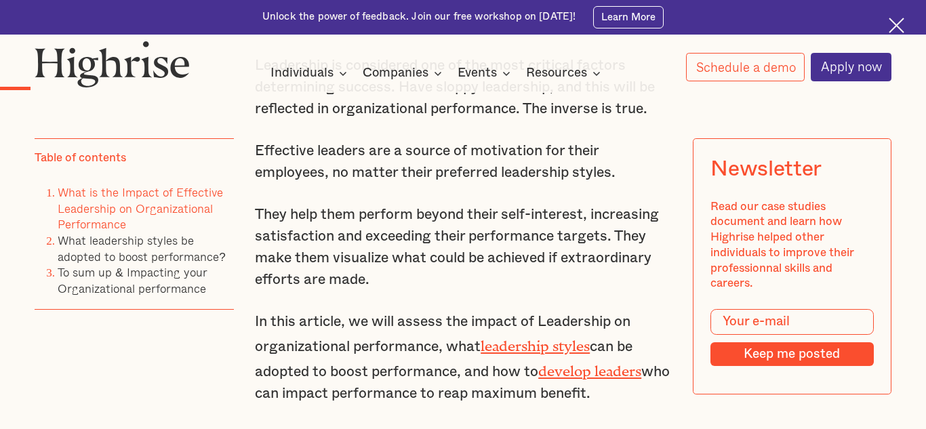
click at [401, 397] on p "In this article, we will assess the impact of Leadership on organizational perf…" at bounding box center [463, 358] width 416 height 94
click at [518, 370] on p "In this article, we will assess the impact of Leadership on organizational perf…" at bounding box center [463, 358] width 416 height 94
click at [509, 374] on p "In this article, we will assess the impact of Leadership on organizational perf…" at bounding box center [463, 358] width 416 height 94
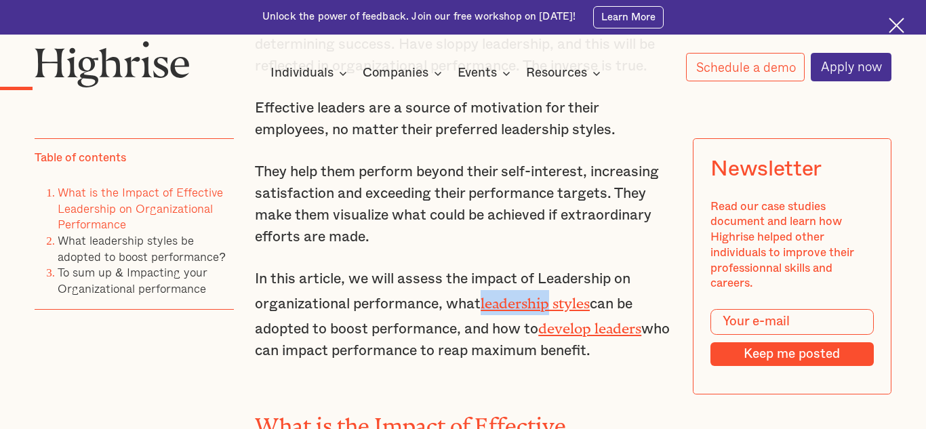
scroll to position [1206, 0]
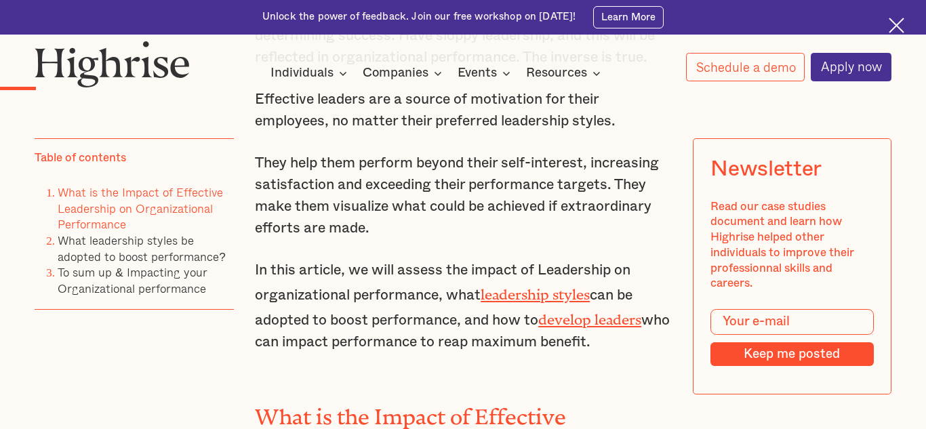
click at [562, 319] on p "In this article, we will assess the impact of Leadership on organizational perf…" at bounding box center [463, 307] width 416 height 94
click at [572, 319] on p "In this article, we will assess the impact of Leadership on organizational perf…" at bounding box center [463, 307] width 416 height 94
click at [533, 319] on p "In this article, we will assess the impact of Leadership on organizational perf…" at bounding box center [463, 307] width 416 height 94
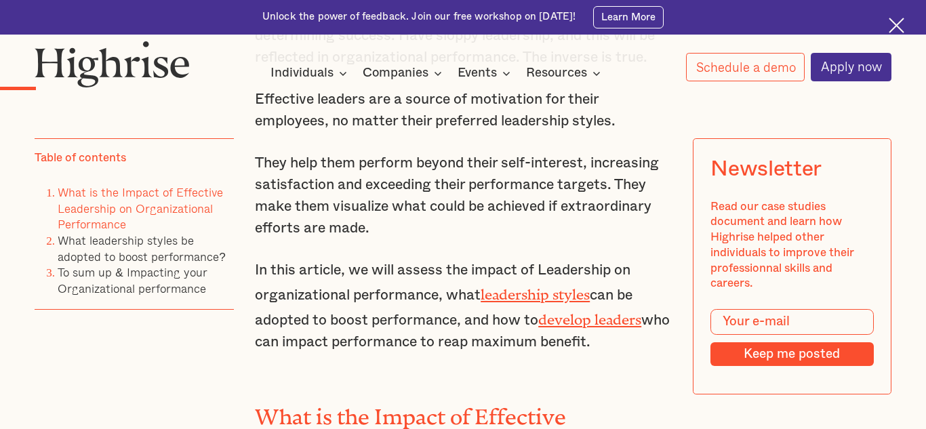
click at [568, 318] on p "In this article, we will assess the impact of Leadership on organizational perf…" at bounding box center [463, 307] width 416 height 94
click at [579, 344] on p "In this article, we will assess the impact of Leadership on organizational perf…" at bounding box center [463, 307] width 416 height 94
click at [599, 344] on p "In this article, we will assess the impact of Leadership on organizational perf…" at bounding box center [463, 307] width 416 height 94
click at [581, 344] on p "In this article, we will assess the impact of Leadership on organizational perf…" at bounding box center [463, 307] width 416 height 94
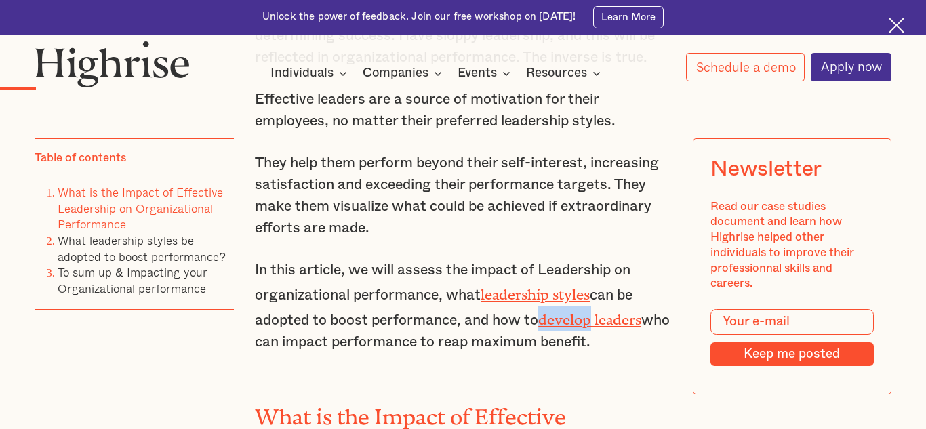
click at [581, 344] on p "In this article, we will assess the impact of Leadership on organizational perf…" at bounding box center [463, 307] width 416 height 94
click at [542, 296] on link "leadership styles" at bounding box center [535, 290] width 109 height 9
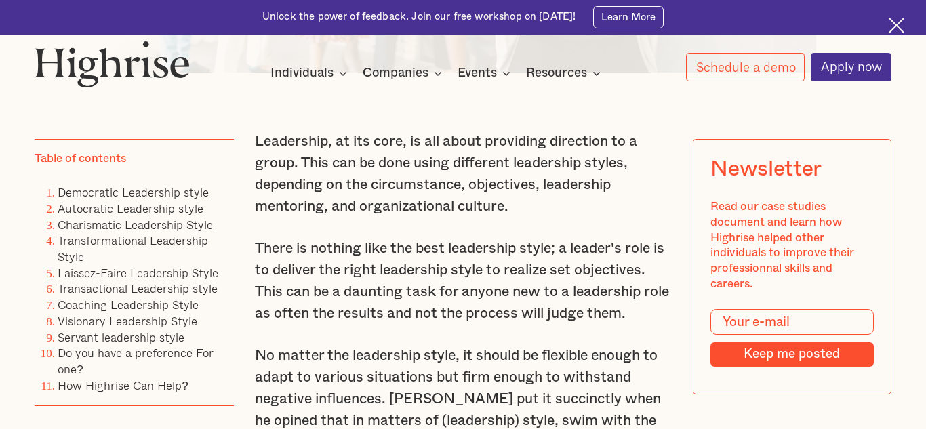
scroll to position [839, 0]
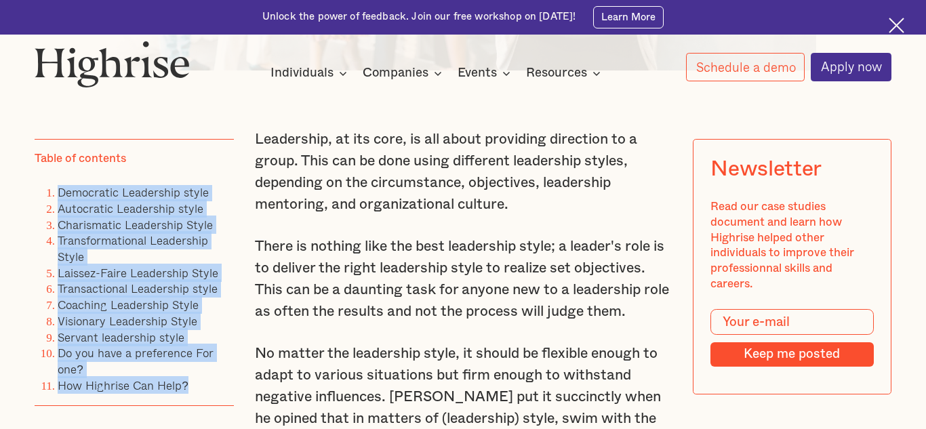
drag, startPoint x: 47, startPoint y: 179, endPoint x: 189, endPoint y: 391, distance: 254.3
click at [189, 391] on div "Table of contents Democratic Leadership style Autocratic Leadership style Chari…" at bounding box center [134, 273] width 199 height 268
copy ol "Democratic Leadership style Autocratic Leadership style Charismatic Leadership …"
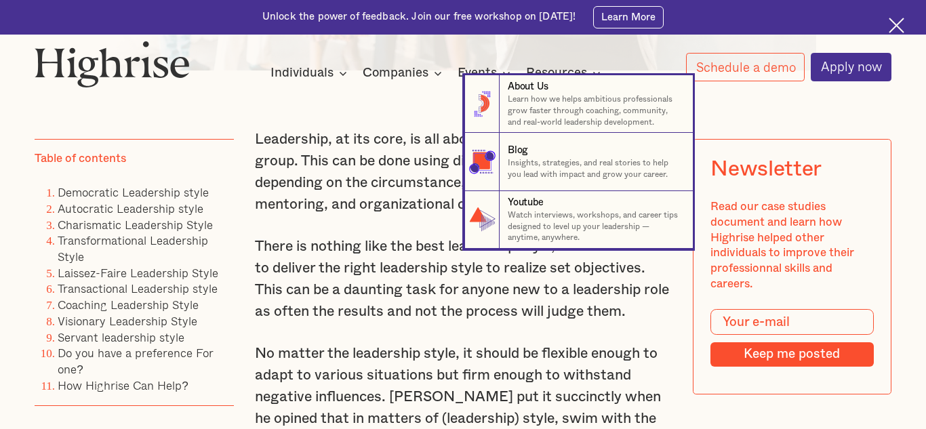
click at [345, 226] on nav "8 About Us Learn how we helps ambitious professionals grow faster through coach…" at bounding box center [463, 162] width 926 height 174
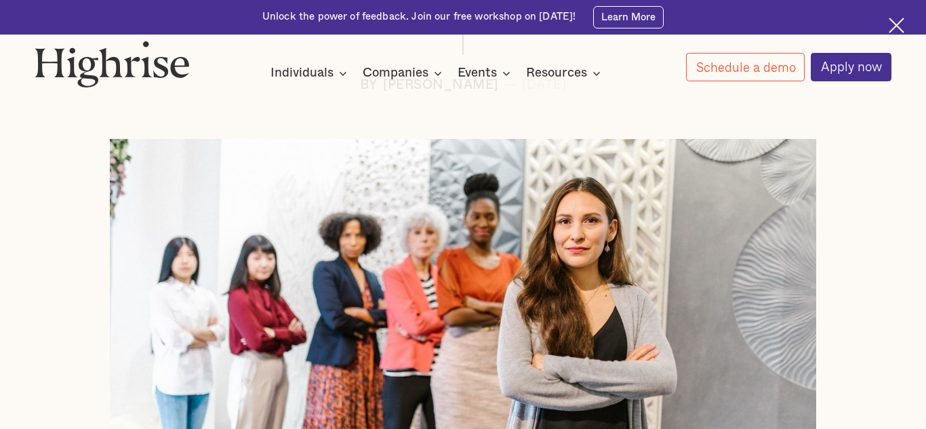
scroll to position [159, 0]
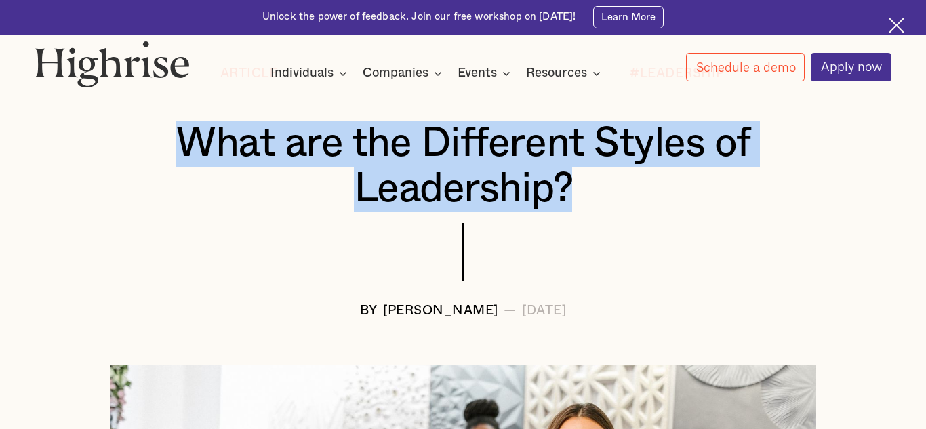
drag, startPoint x: 176, startPoint y: 141, endPoint x: 560, endPoint y: 181, distance: 386.0
click at [597, 184] on h1 "What are the Different Styles of Leadership?" at bounding box center [464, 166] width 786 height 91
copy h1 "What are the Different Styles of Leadership?"
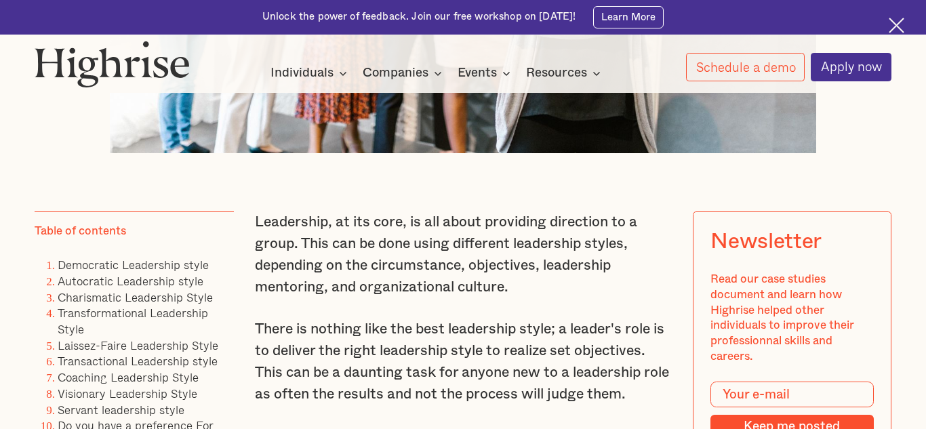
scroll to position [737, 0]
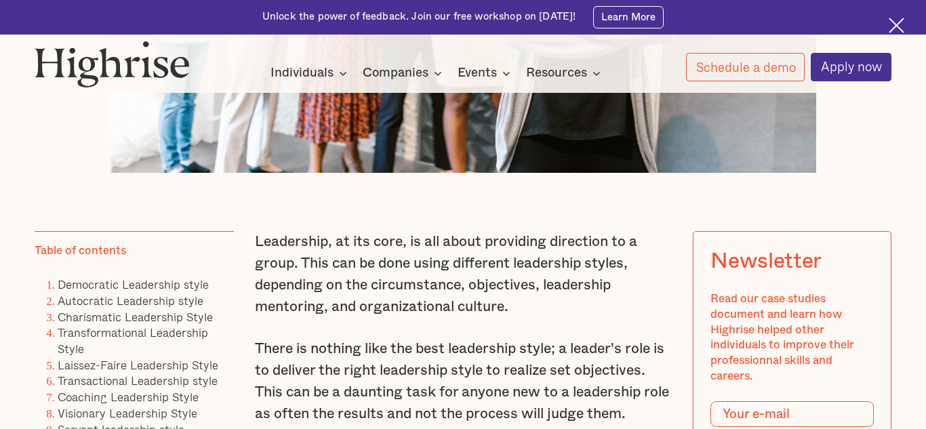
click at [258, 239] on p "Leadership, at its core, is all about providing direction to a group. This can …" at bounding box center [463, 274] width 416 height 87
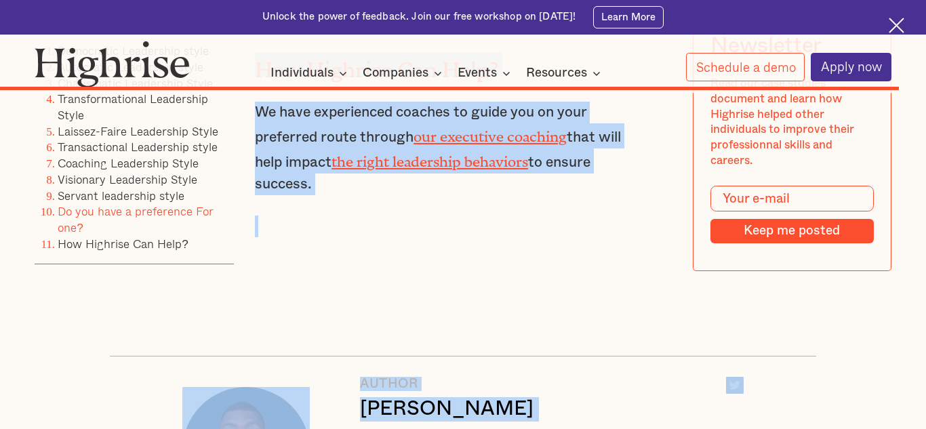
scroll to position [12623, 0]
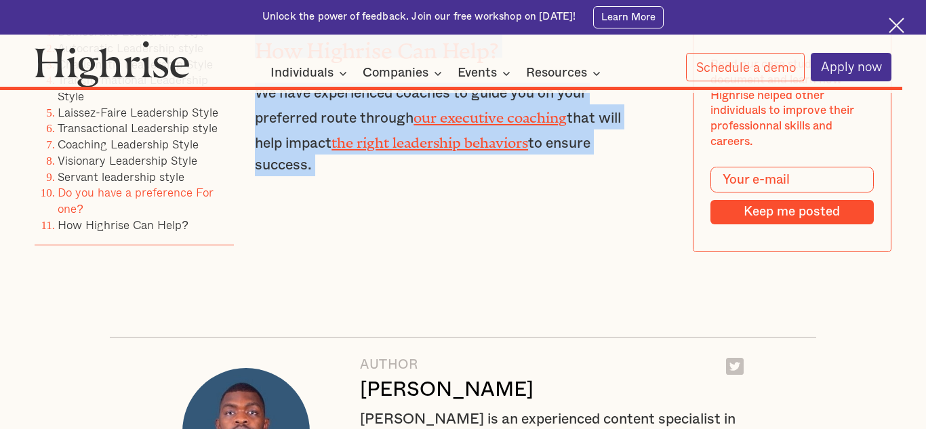
drag, startPoint x: 254, startPoint y: 240, endPoint x: 577, endPoint y: 193, distance: 326.2
copy div "Leadership, at its core, is all about providing direction to a group. This can …"
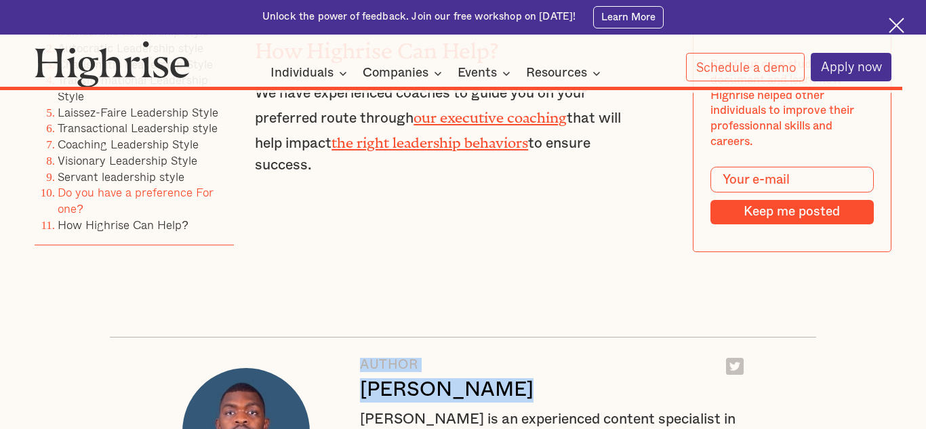
drag, startPoint x: 518, startPoint y: 325, endPoint x: 360, endPoint y: 304, distance: 158.8
click at [360, 358] on div "AUTHOR Andrew Langat" at bounding box center [447, 380] width 174 height 45
copy div "AUTHOR Andrew Langat"
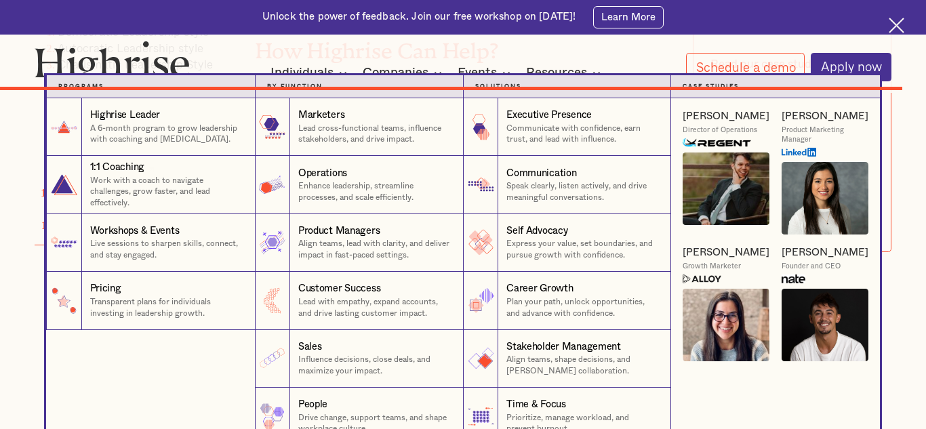
click at [10, 203] on nav "Programs 1 Highrise Leader A 6-month program to grow leadership with coaching a…" at bounding box center [463, 260] width 926 height 370
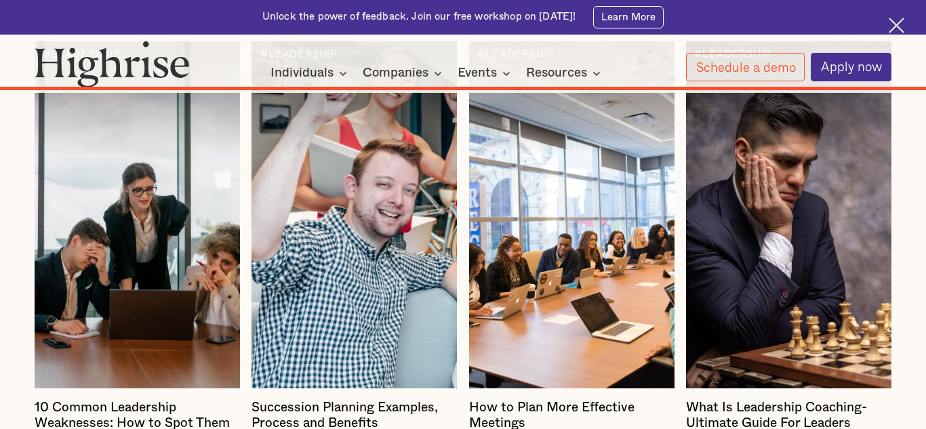
scroll to position [13251, 0]
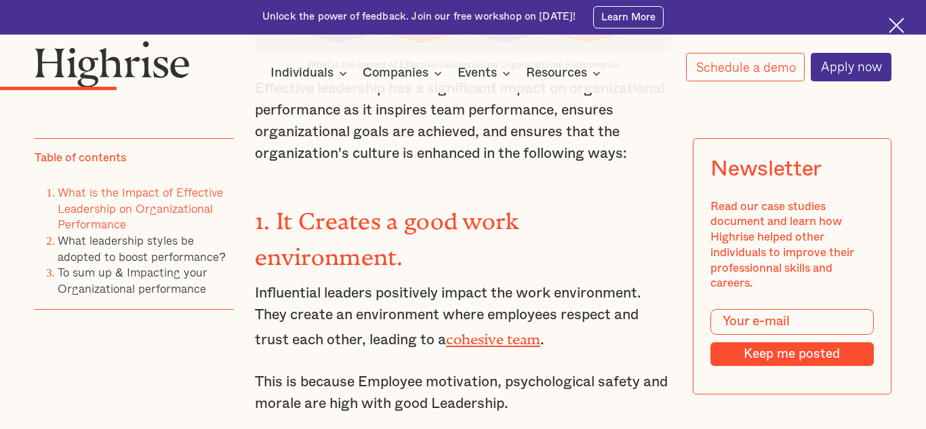
scroll to position [2007, 0]
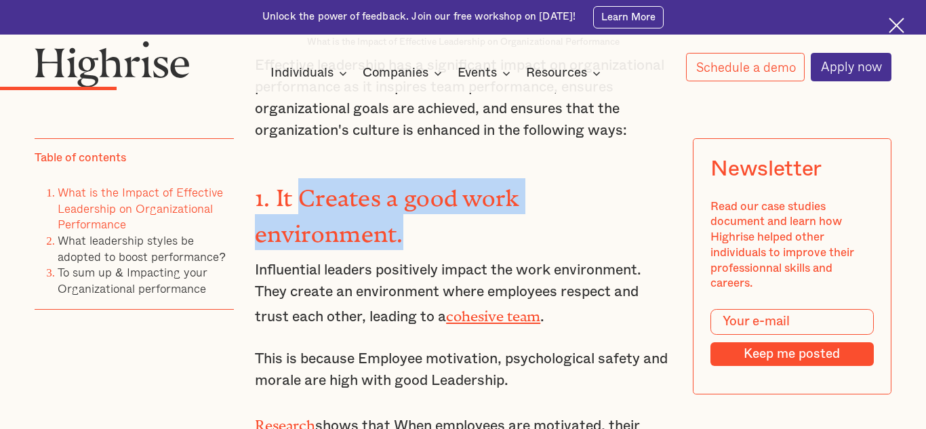
drag, startPoint x: 305, startPoint y: 225, endPoint x: 442, endPoint y: 237, distance: 137.6
click at [442, 237] on h3 "1. It Creates a good work environment." at bounding box center [463, 213] width 416 height 71
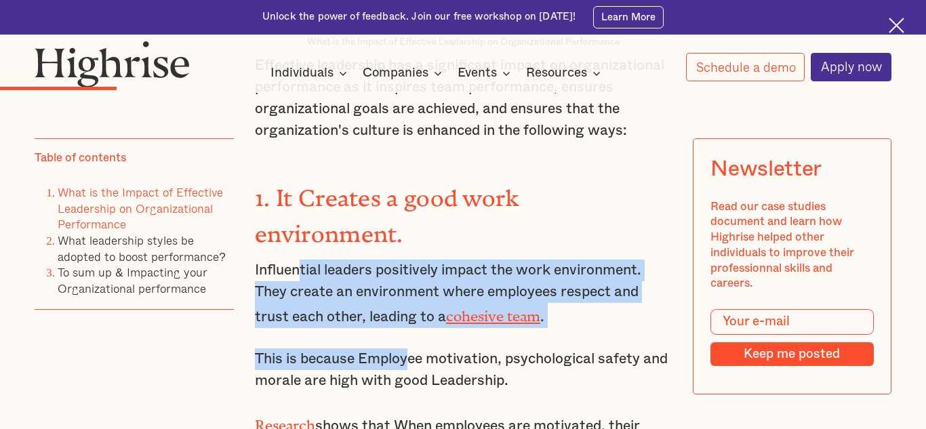
drag, startPoint x: 303, startPoint y: 288, endPoint x: 414, endPoint y: 364, distance: 134.5
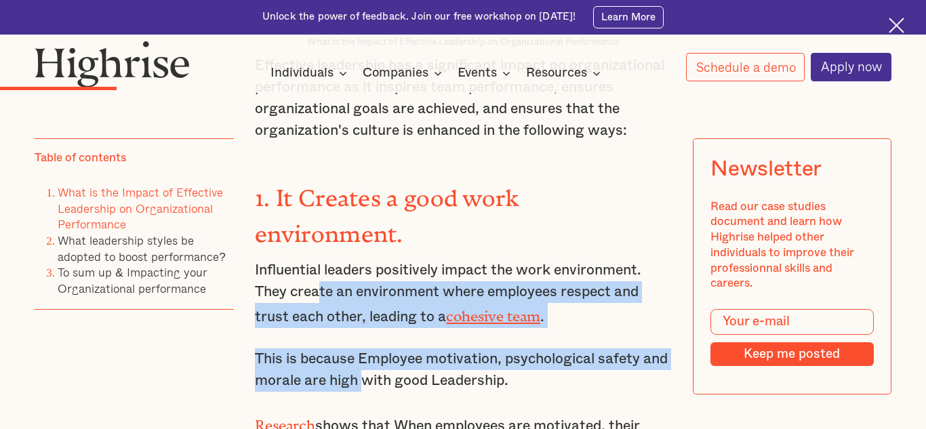
drag, startPoint x: 319, startPoint y: 306, endPoint x: 362, endPoint y: 400, distance: 103.5
click at [336, 379] on p "This is because Employee motivation, psychological safety and morale are high w…" at bounding box center [463, 370] width 416 height 43
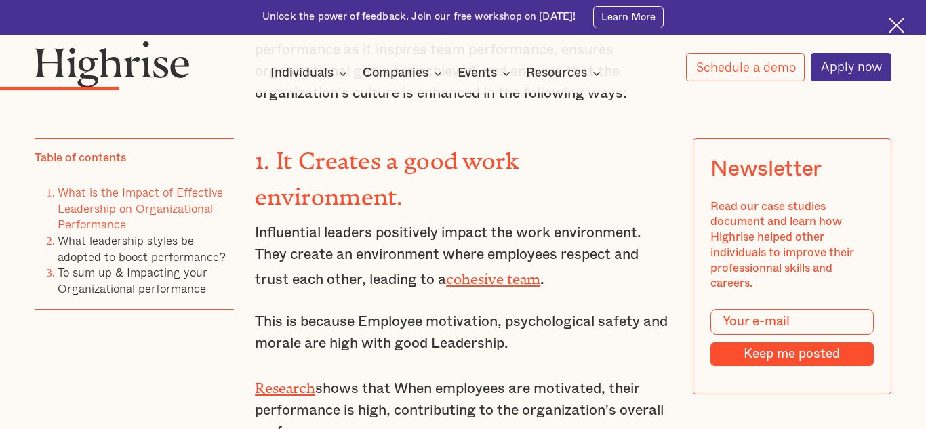
scroll to position [2056, 0]
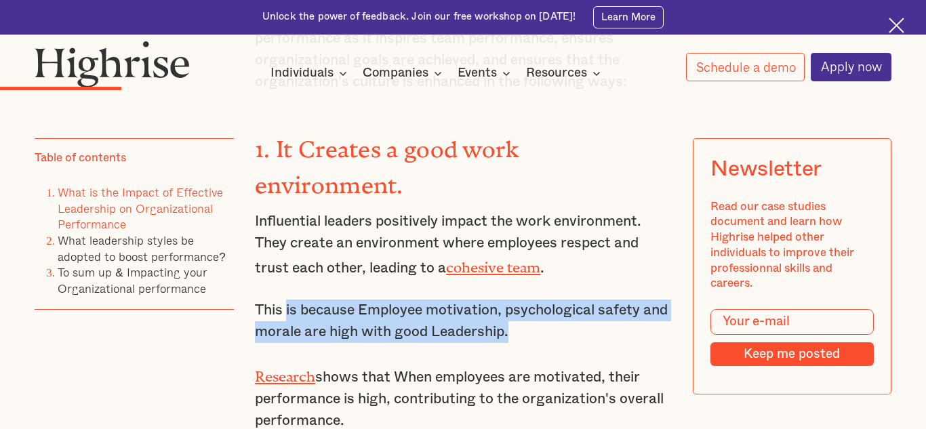
drag, startPoint x: 288, startPoint y: 332, endPoint x: 547, endPoint y: 351, distance: 259.8
click at [547, 343] on p "This is because Employee motivation, psychological safety and morale are high w…" at bounding box center [463, 321] width 416 height 43
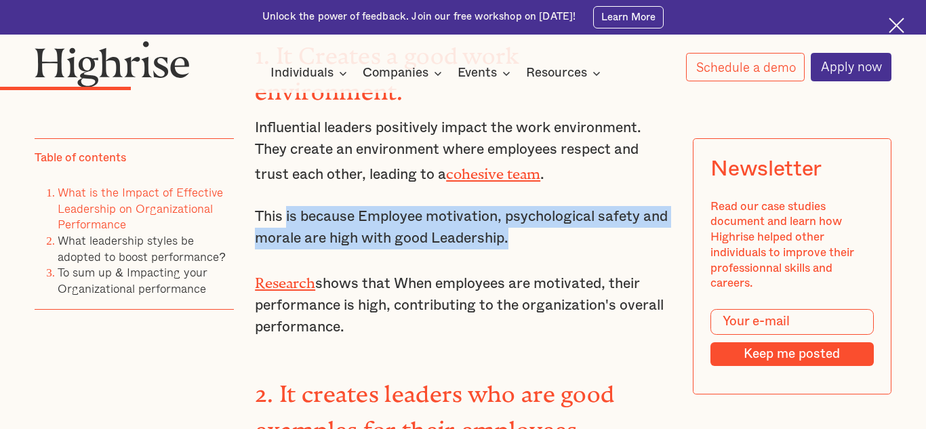
scroll to position [2167, 0]
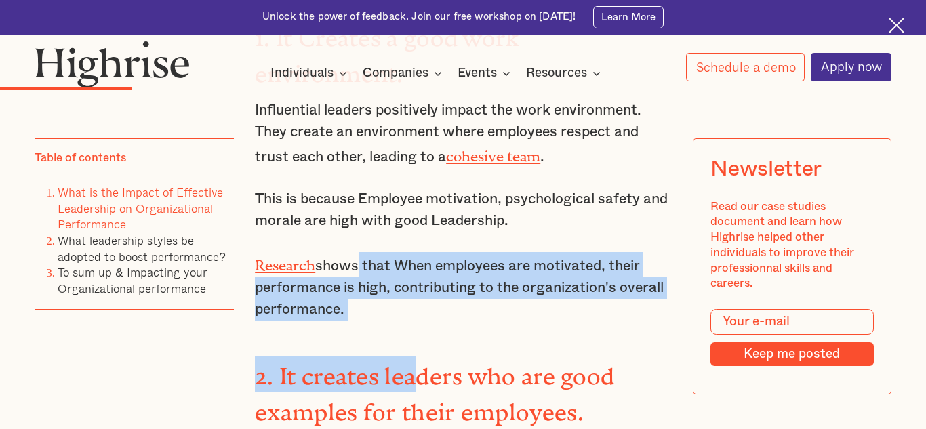
drag, startPoint x: 358, startPoint y: 291, endPoint x: 420, endPoint y: 347, distance: 83.5
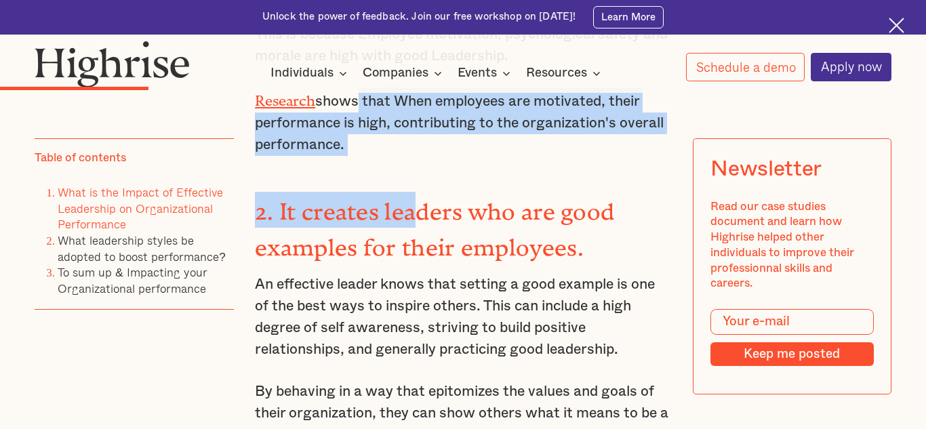
scroll to position [2335, 0]
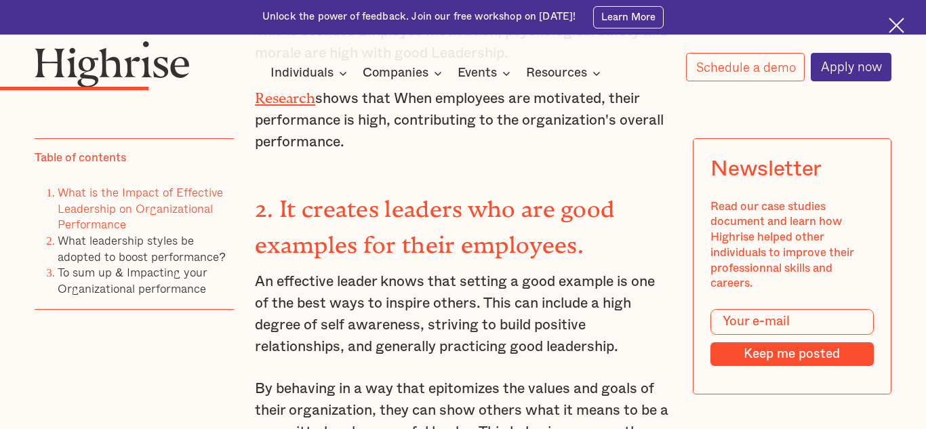
click at [330, 329] on p "An effective leader knows that setting a good example is one of the best ways t…" at bounding box center [463, 314] width 416 height 87
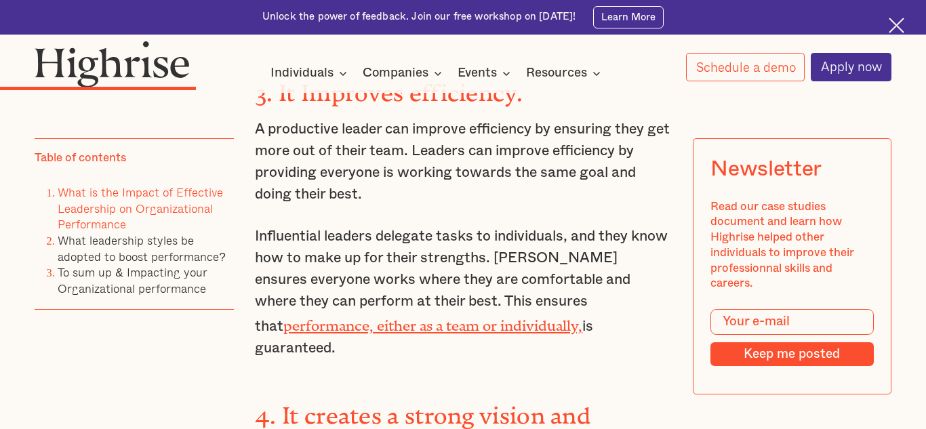
scroll to position [2816, 0]
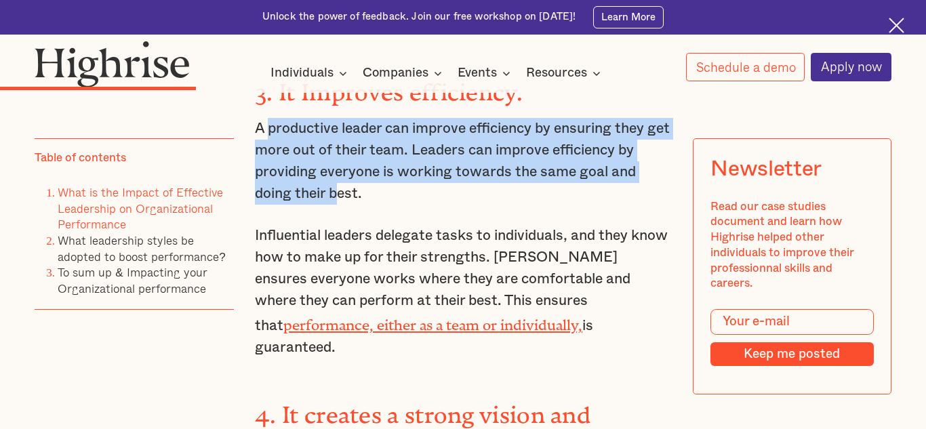
drag, startPoint x: 271, startPoint y: 136, endPoint x: 335, endPoint y: 222, distance: 107.2
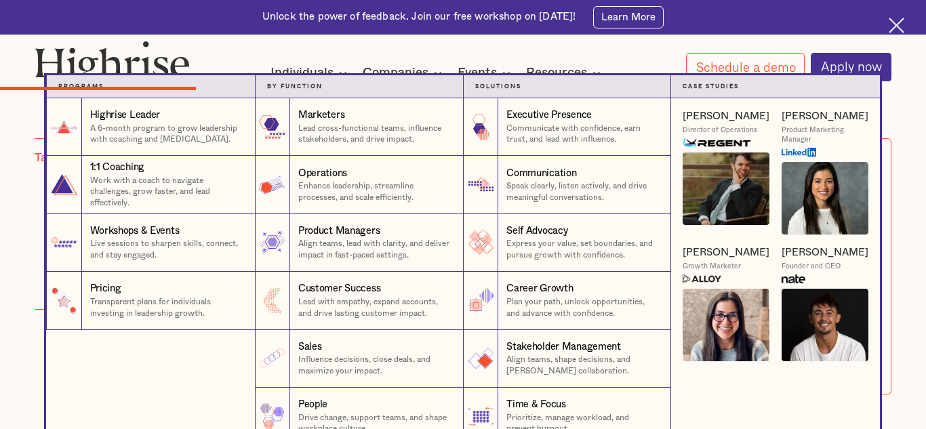
click at [0, 291] on nav "Programs 1 Highrise Leader A 6-month program to grow leadership with coaching a…" at bounding box center [463, 260] width 926 height 370
click at [0, 123] on nav "Programs 1 Highrise Leader A 6-month program to grow leadership with coaching a…" at bounding box center [463, 260] width 926 height 370
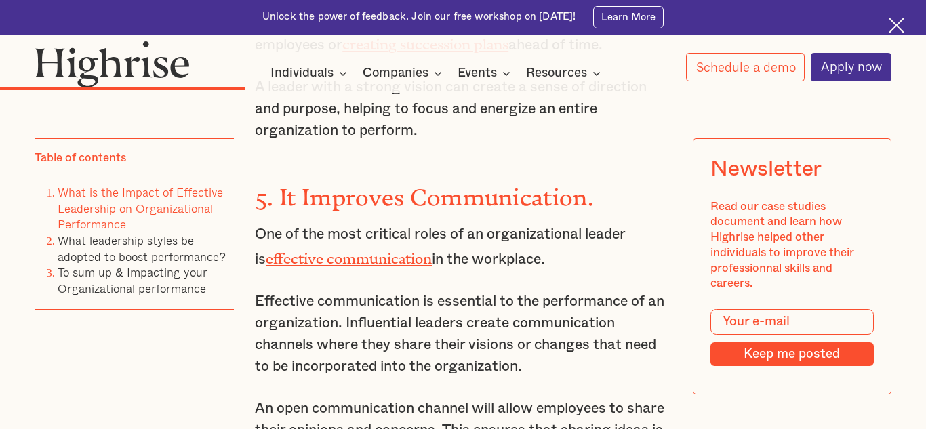
scroll to position [3437, 0]
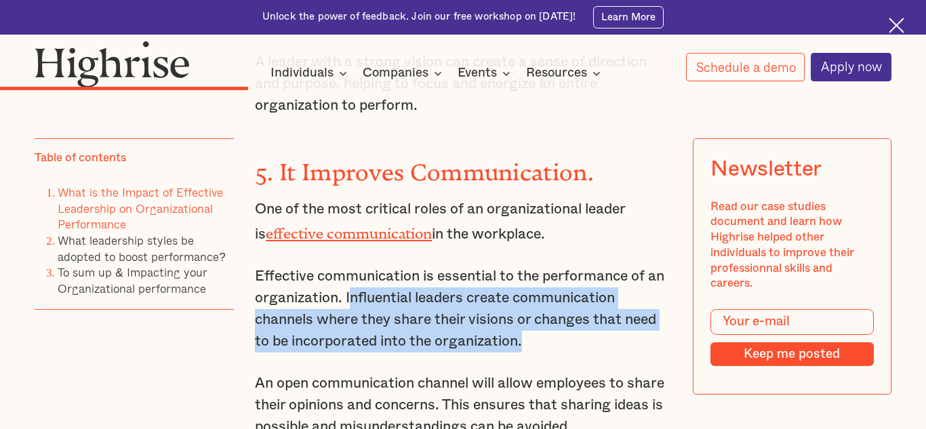
drag, startPoint x: 353, startPoint y: 309, endPoint x: 546, endPoint y: 349, distance: 196.9
click at [546, 349] on p "Effective communication is essential to the performance of an organization. Inf…" at bounding box center [463, 309] width 416 height 87
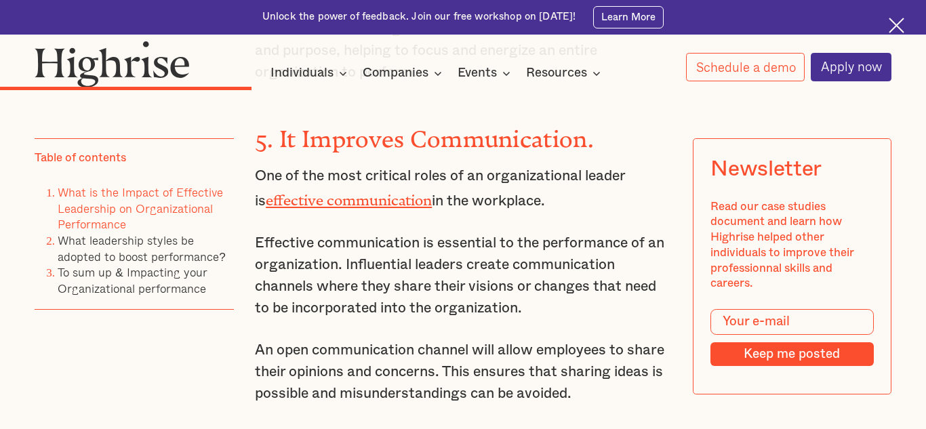
scroll to position [3474, 0]
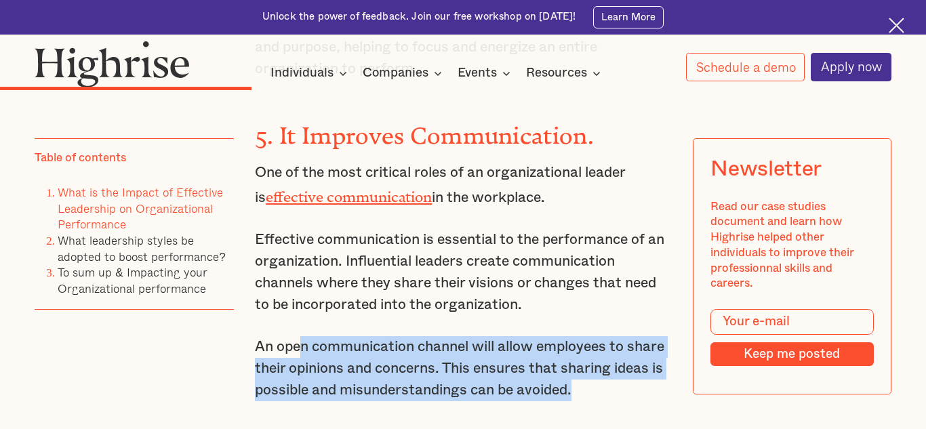
drag, startPoint x: 300, startPoint y: 353, endPoint x: 589, endPoint y: 390, distance: 291.2
click at [589, 390] on p "An open communication channel will allow employees to share their opinions and …" at bounding box center [463, 368] width 416 height 65
click at [578, 391] on p "An open communication channel will allow employees to share their opinions and …" at bounding box center [463, 368] width 416 height 65
drag, startPoint x: 263, startPoint y: 349, endPoint x: 562, endPoint y: 394, distance: 302.5
click at [562, 394] on p "An open communication channel will allow employees to share their opinions and …" at bounding box center [463, 368] width 416 height 65
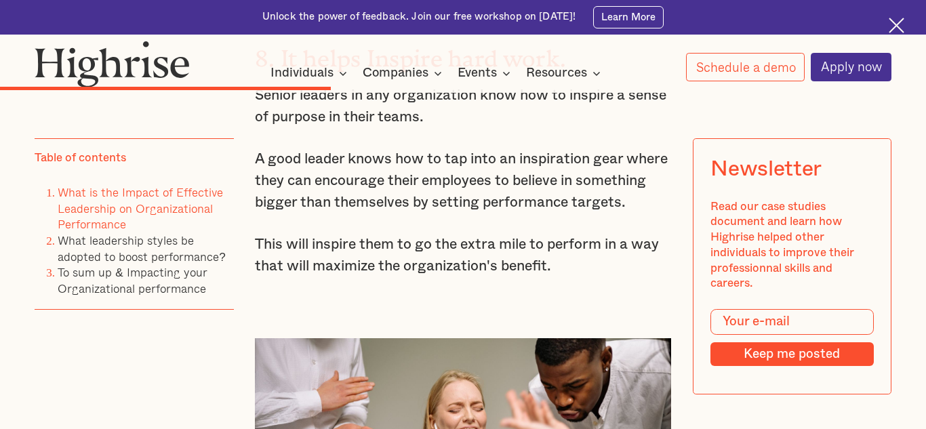
scroll to position [4375, 0]
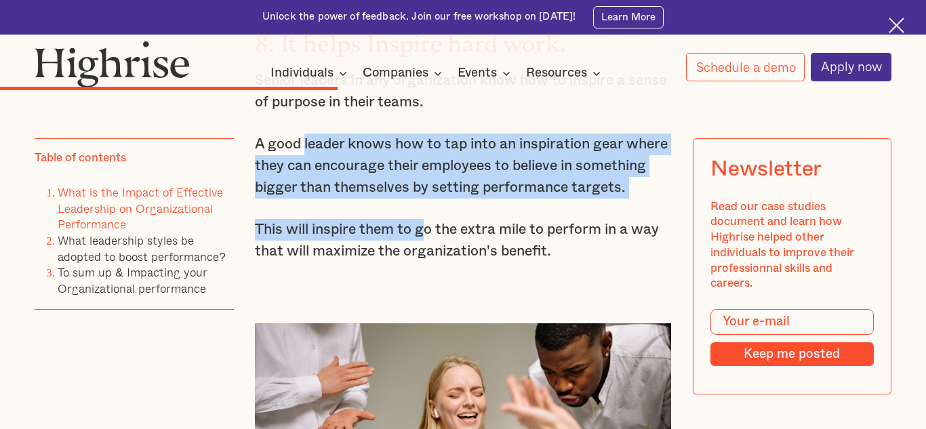
drag, startPoint x: 306, startPoint y: 133, endPoint x: 428, endPoint y: 209, distance: 143.8
click at [380, 182] on p "A good leader knows how to tap into an inspiration gear where they can encourag…" at bounding box center [463, 166] width 416 height 65
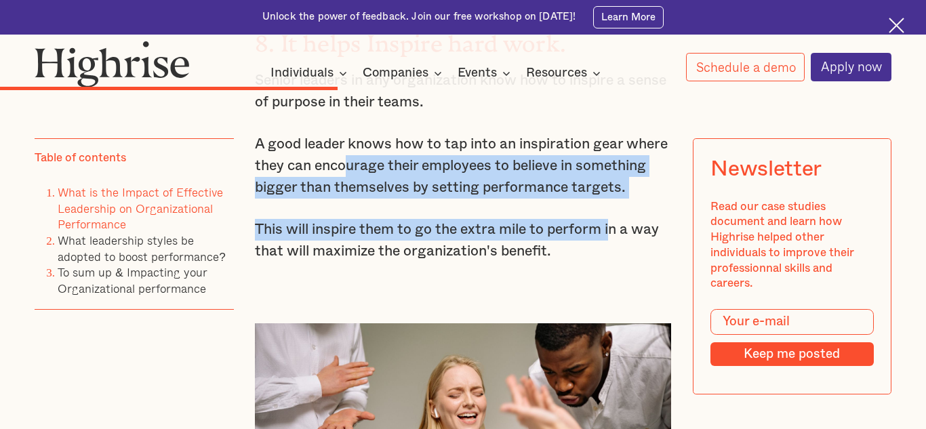
drag, startPoint x: 347, startPoint y: 162, endPoint x: 610, endPoint y: 212, distance: 268.4
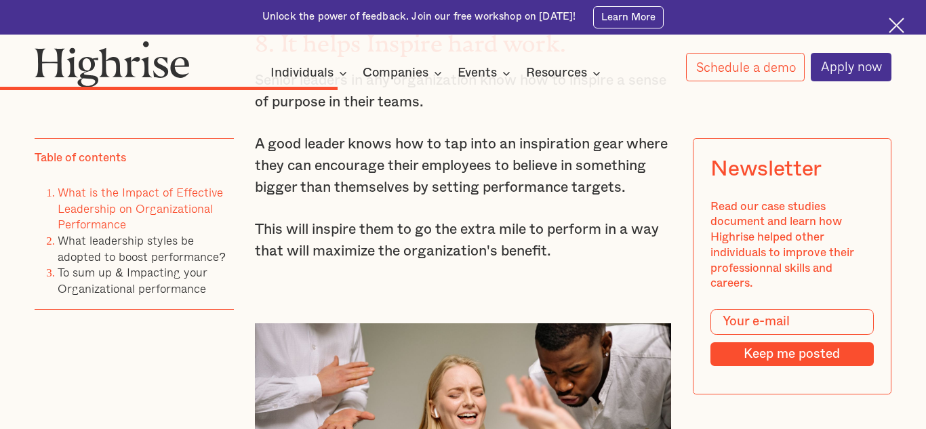
click at [396, 252] on p "This will inspire them to go the extra mile to perform in a way that will maxim…" at bounding box center [463, 240] width 416 height 43
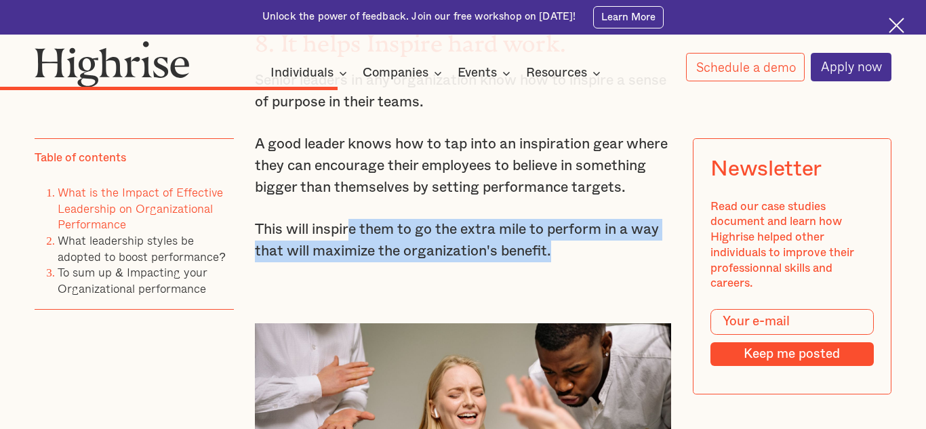
drag, startPoint x: 421, startPoint y: 233, endPoint x: 586, endPoint y: 279, distance: 171.1
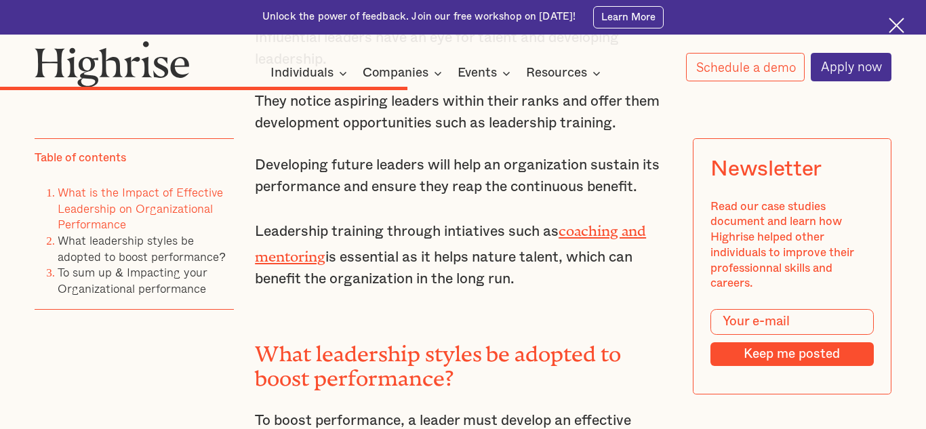
scroll to position [5111, 0]
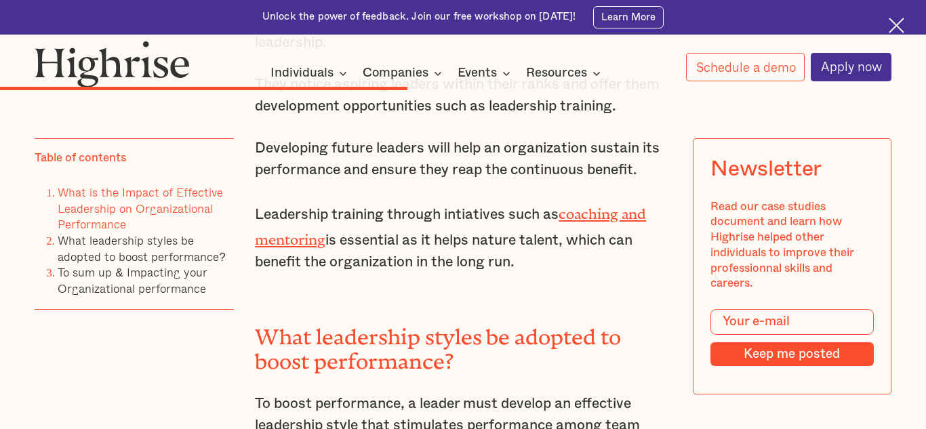
drag, startPoint x: 304, startPoint y: 222, endPoint x: 524, endPoint y: 272, distance: 225.9
click at [524, 272] on p "Leadership training through intiatives such as coaching and mentoring is essent…" at bounding box center [463, 237] width 416 height 72
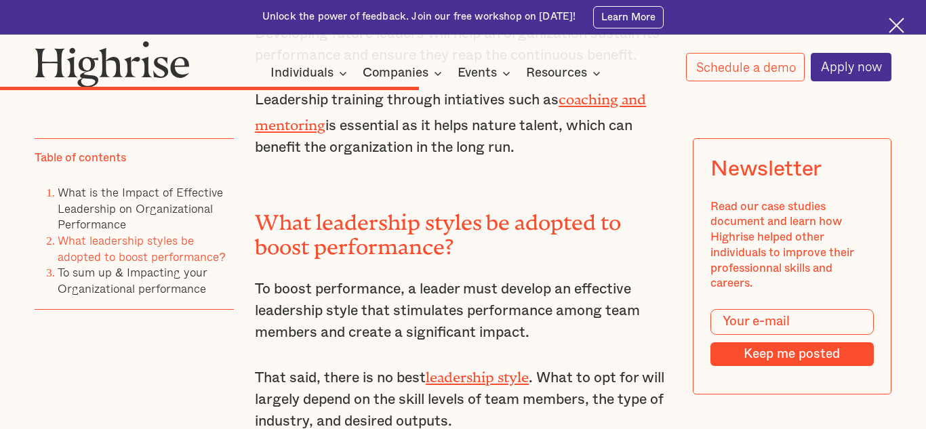
scroll to position [5227, 0]
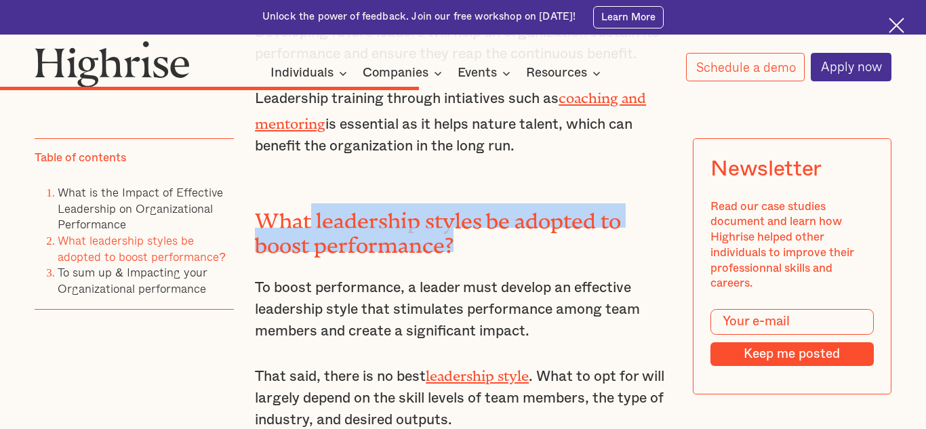
drag, startPoint x: 311, startPoint y: 222, endPoint x: 507, endPoint y: 248, distance: 197.7
click at [501, 241] on h2 "What leadership styles be adopted to boost performance?" at bounding box center [463, 228] width 416 height 50
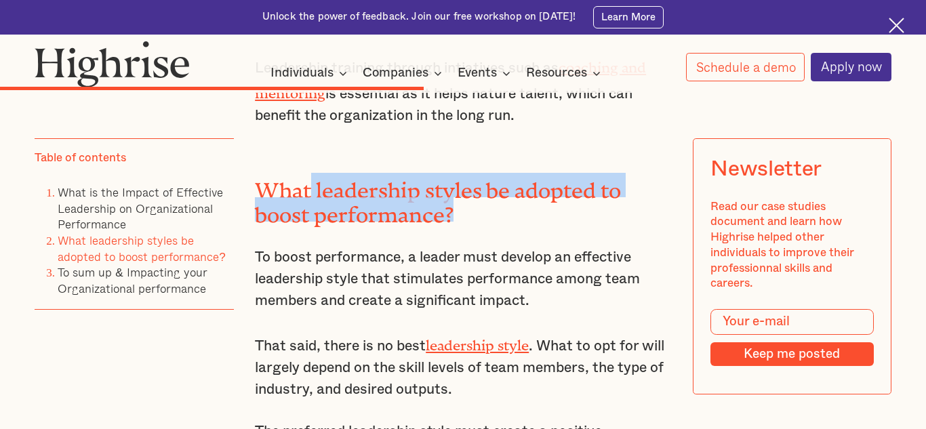
scroll to position [5280, 0]
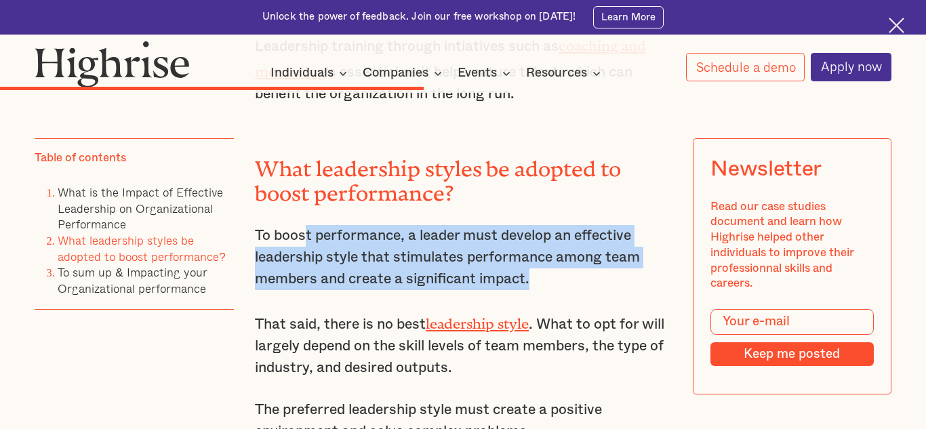
drag, startPoint x: 307, startPoint y: 237, endPoint x: 549, endPoint y: 281, distance: 246.8
click at [549, 281] on p "To boost performance, a leader must develop an effective leadership style that …" at bounding box center [463, 257] width 416 height 65
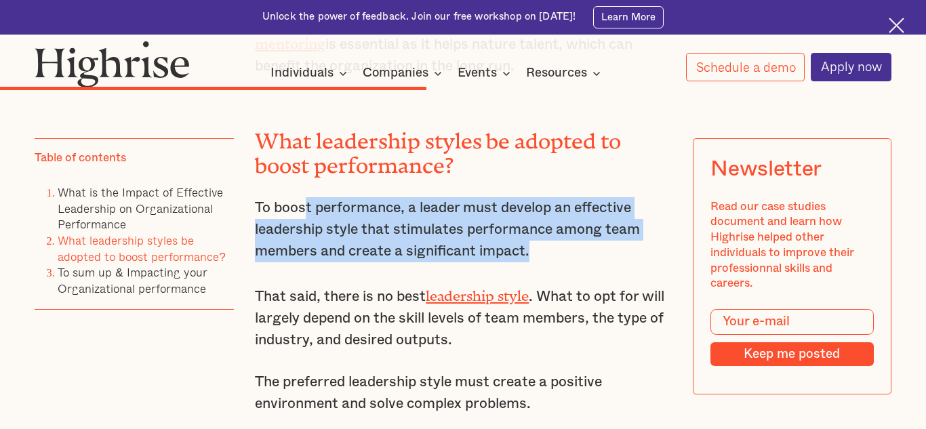
scroll to position [5309, 0]
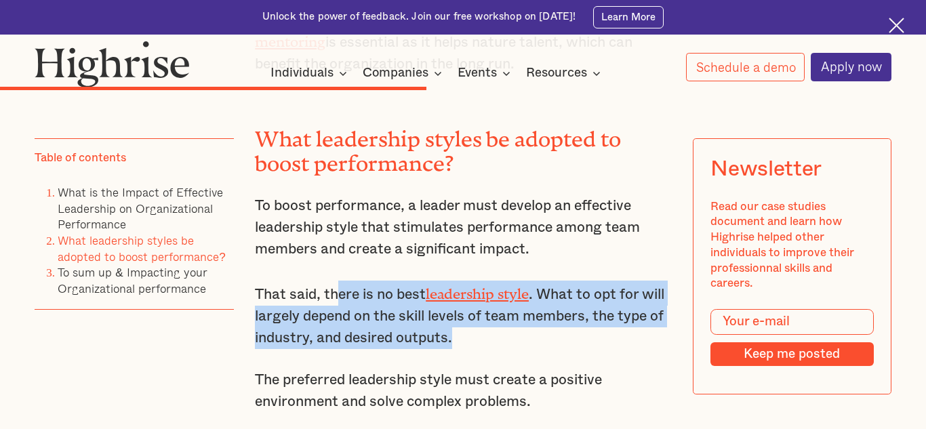
drag, startPoint x: 335, startPoint y: 299, endPoint x: 494, endPoint y: 347, distance: 166.3
click at [494, 347] on p "That said, there is no best leadership style . What to opt for will largely dep…" at bounding box center [463, 315] width 416 height 69
click at [505, 337] on p "That said, there is no best leadership style . What to opt for will largely dep…" at bounding box center [463, 315] width 416 height 69
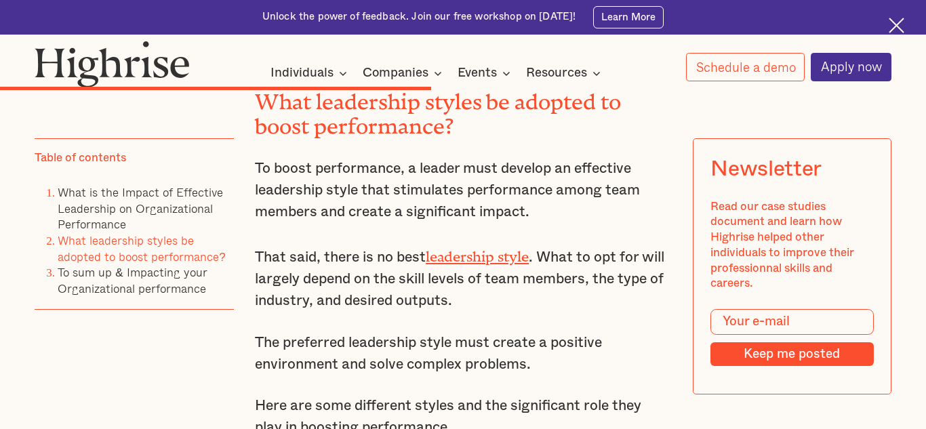
scroll to position [5356, 0]
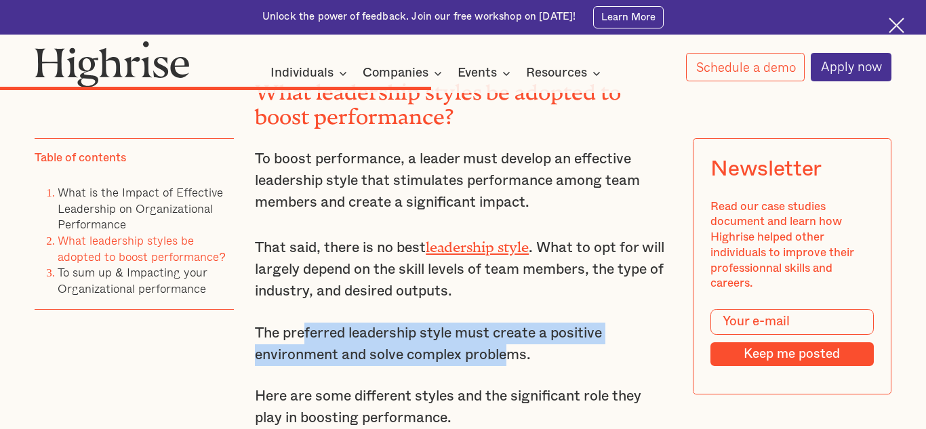
drag, startPoint x: 304, startPoint y: 336, endPoint x: 511, endPoint y: 356, distance: 207.8
click at [511, 356] on p "The preferred leadership style must create a positive environment and solve com…" at bounding box center [463, 344] width 416 height 43
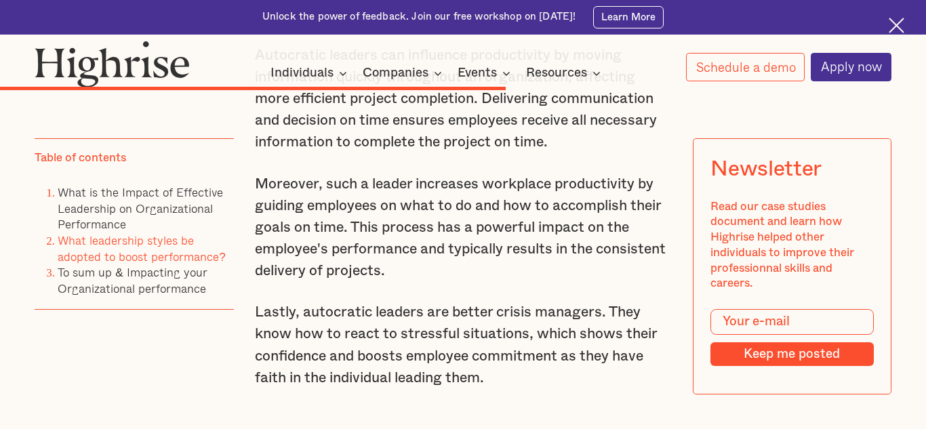
scroll to position [6165, 0]
